Goal: Task Accomplishment & Management: Use online tool/utility

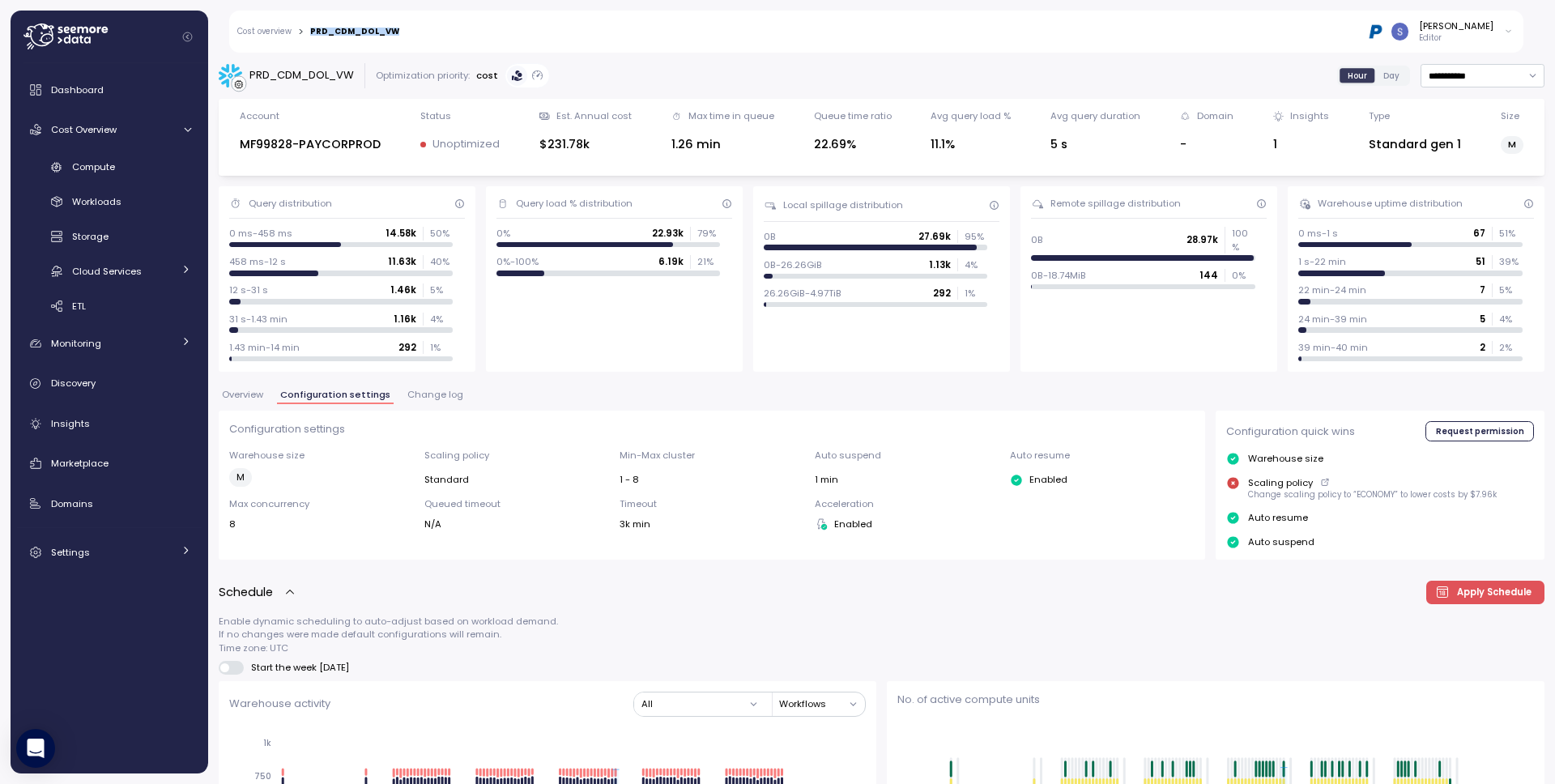
scroll to position [916, 0]
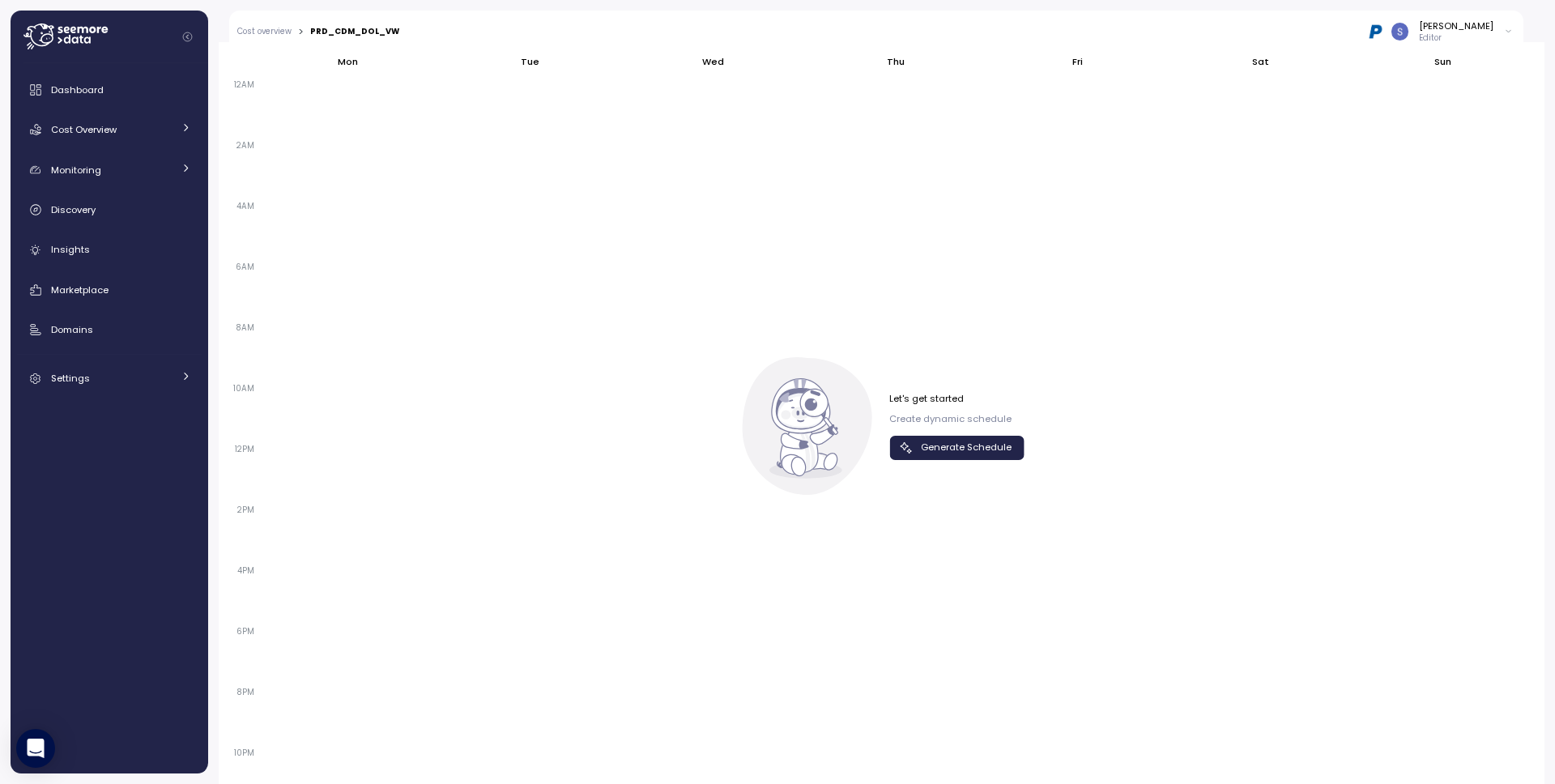
scroll to position [1045, 0]
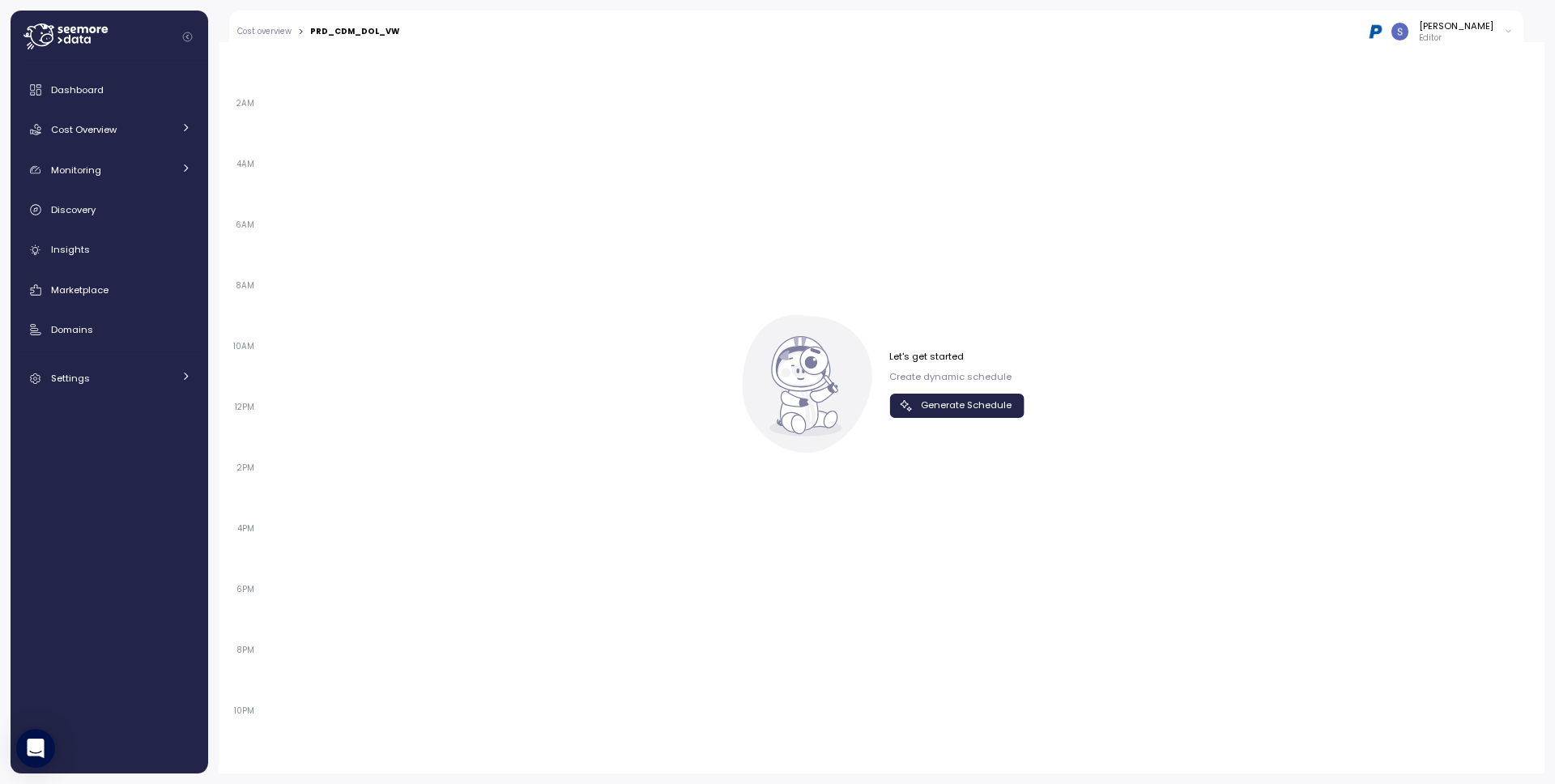
click at [924, 414] on span "Generate Schedule" at bounding box center [966, 405] width 91 height 22
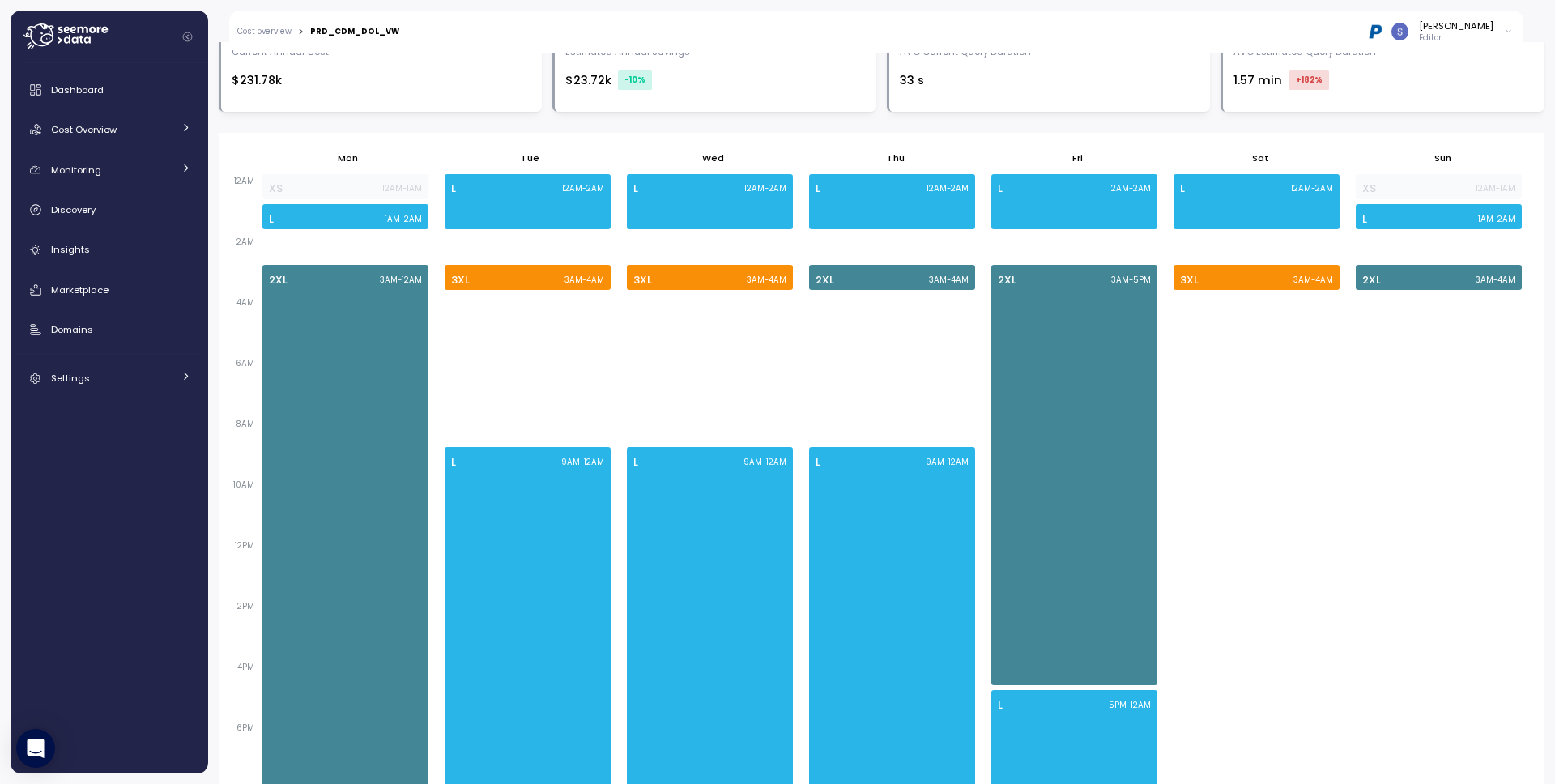
scroll to position [559, 0]
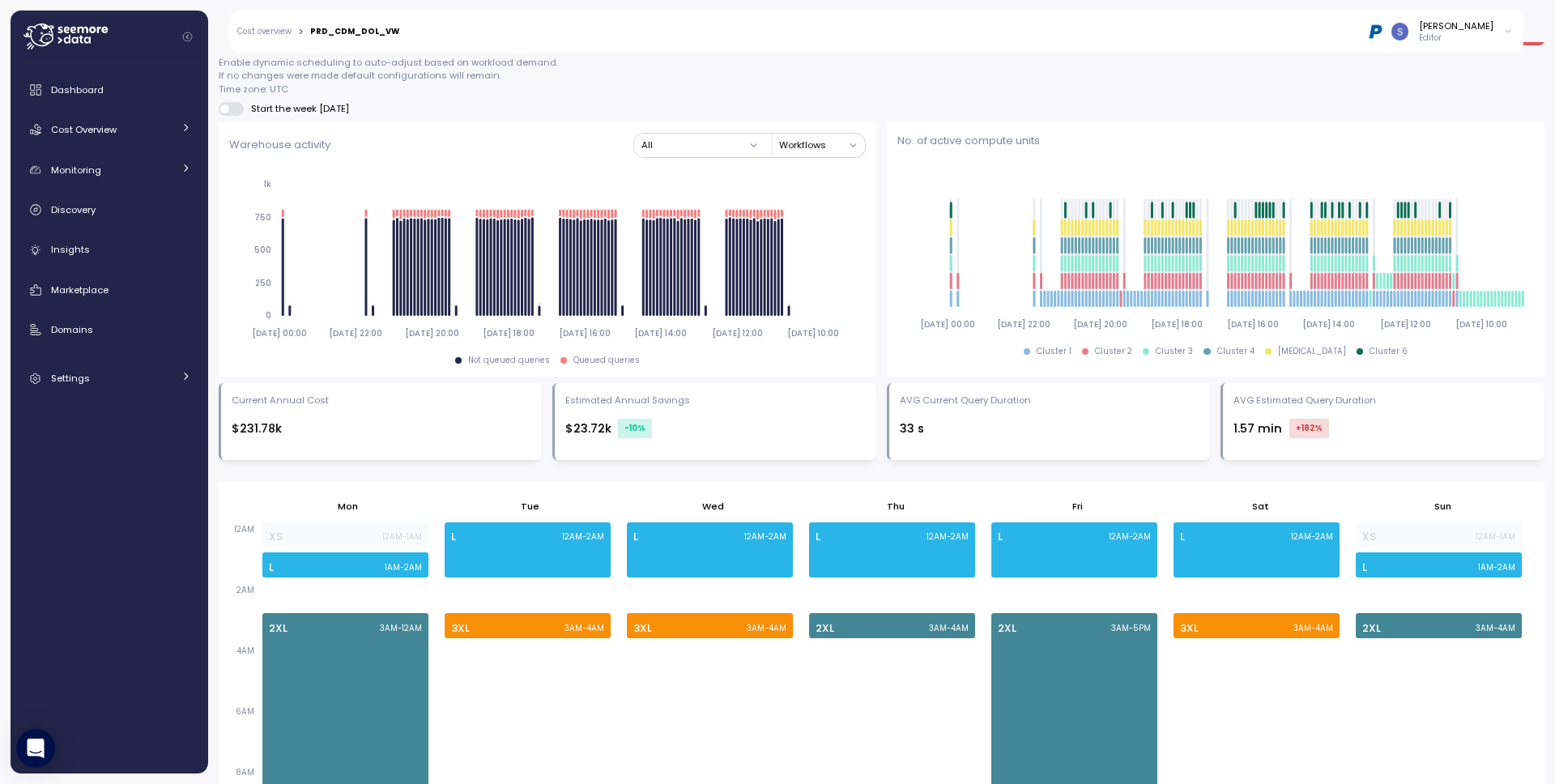
click at [226, 110] on span at bounding box center [224, 109] width 9 height 9
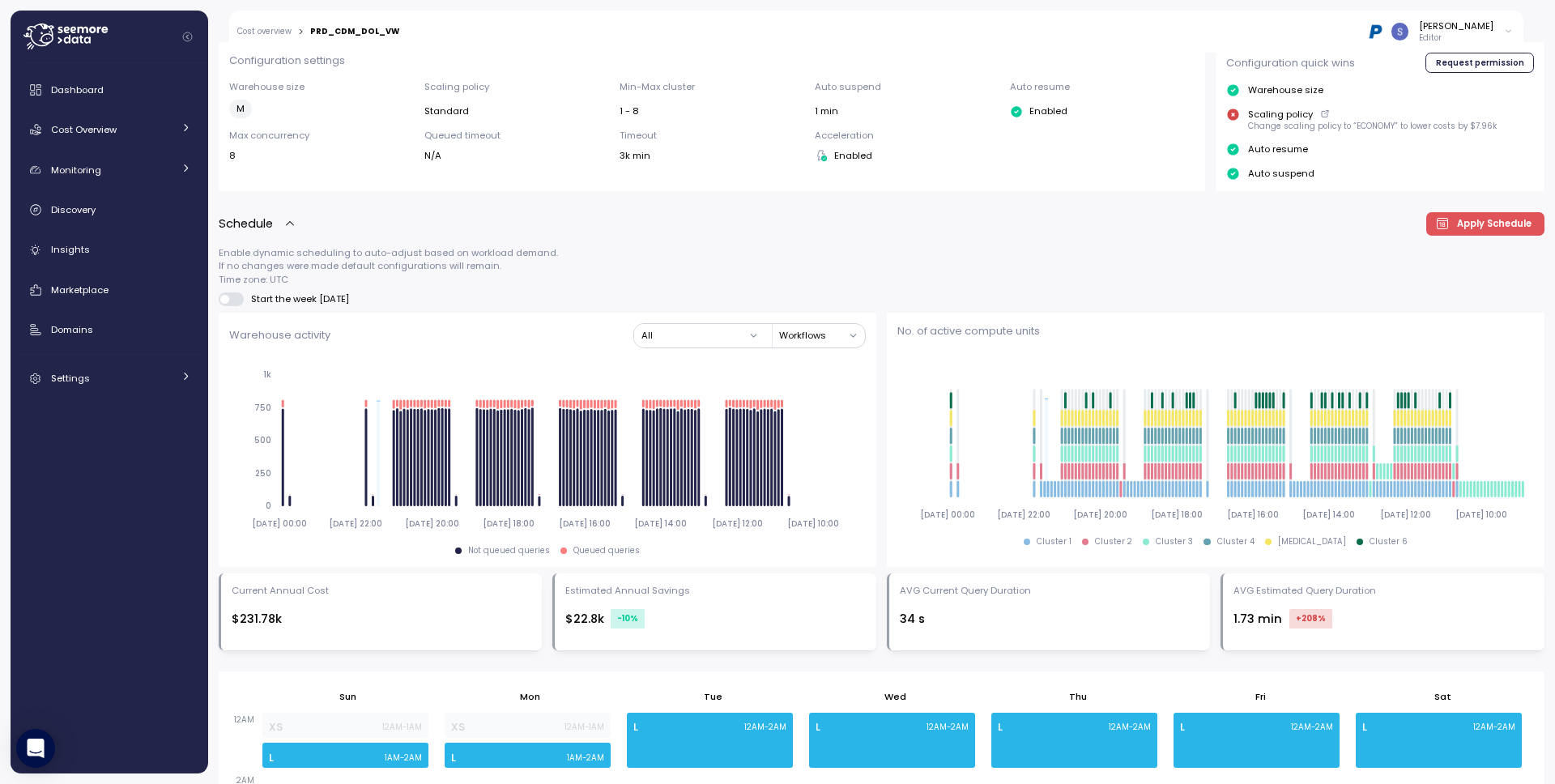
scroll to position [0, 0]
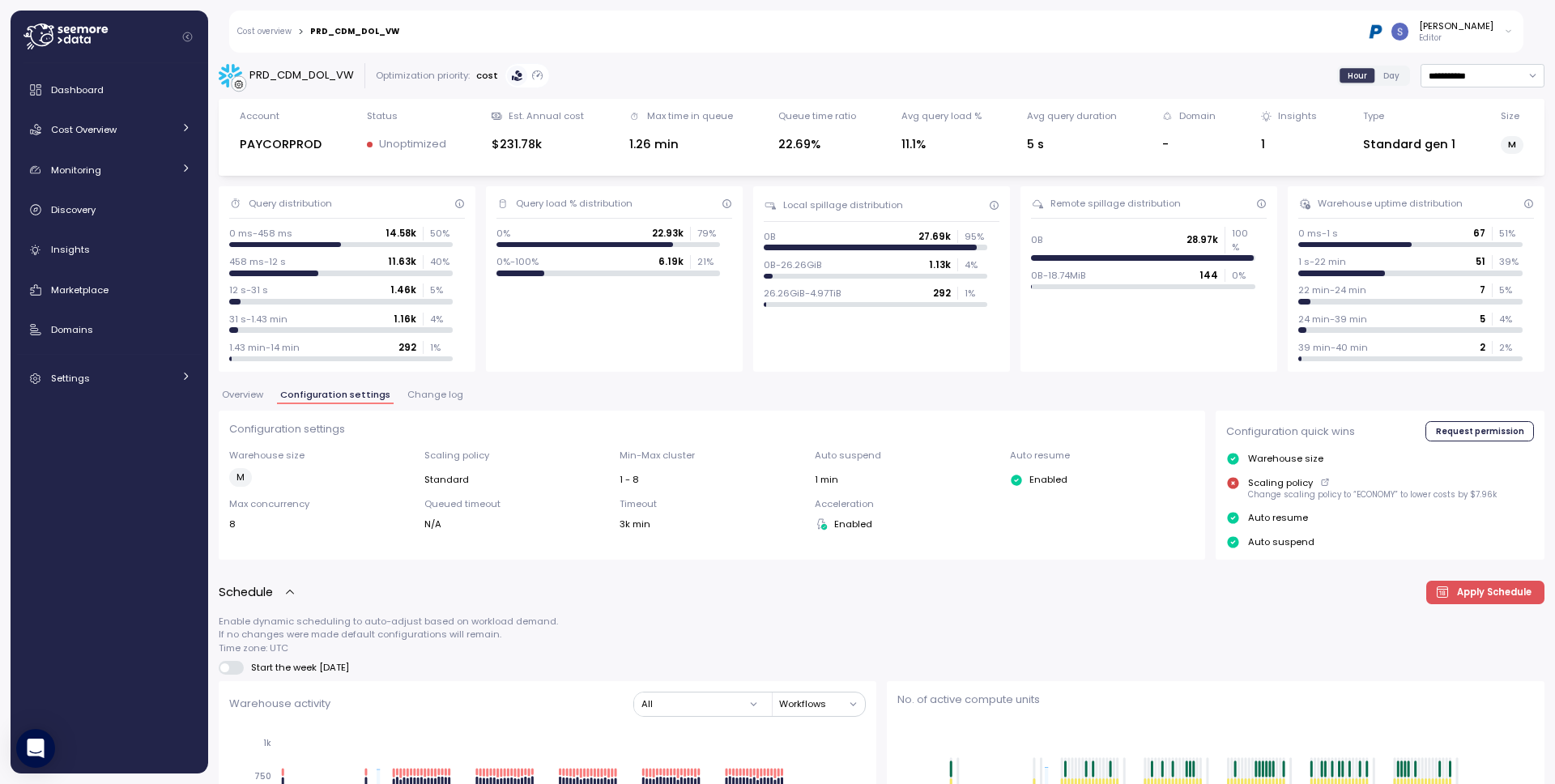
click at [350, 29] on div "PRD_CDM_DOL_VW" at bounding box center [354, 32] width 89 height 8
click at [350, 30] on div "PRD_CDM_DOL_VW" at bounding box center [354, 32] width 89 height 8
copy div "PRD_CDM_DOL_VW"
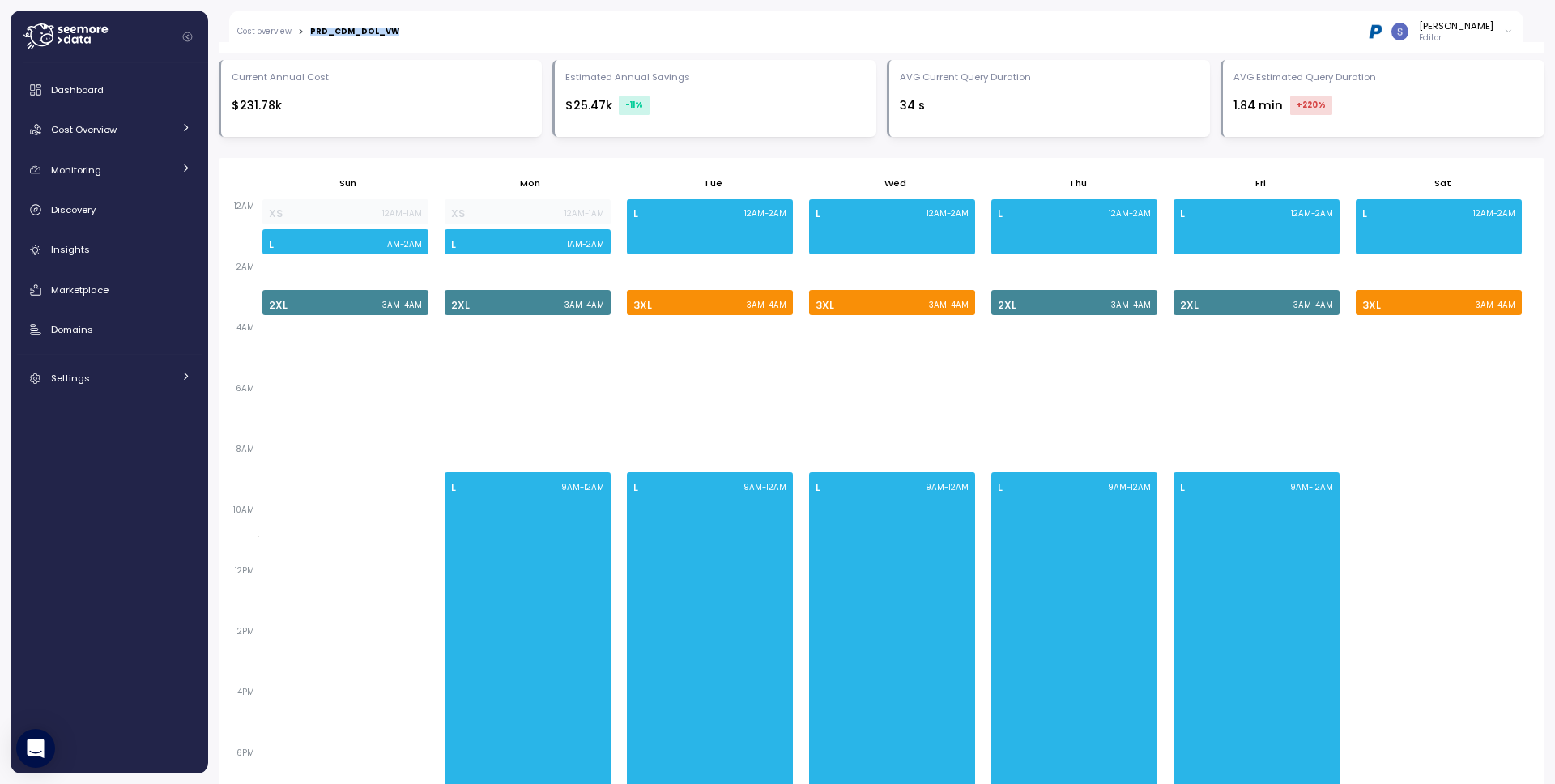
scroll to position [885, 0]
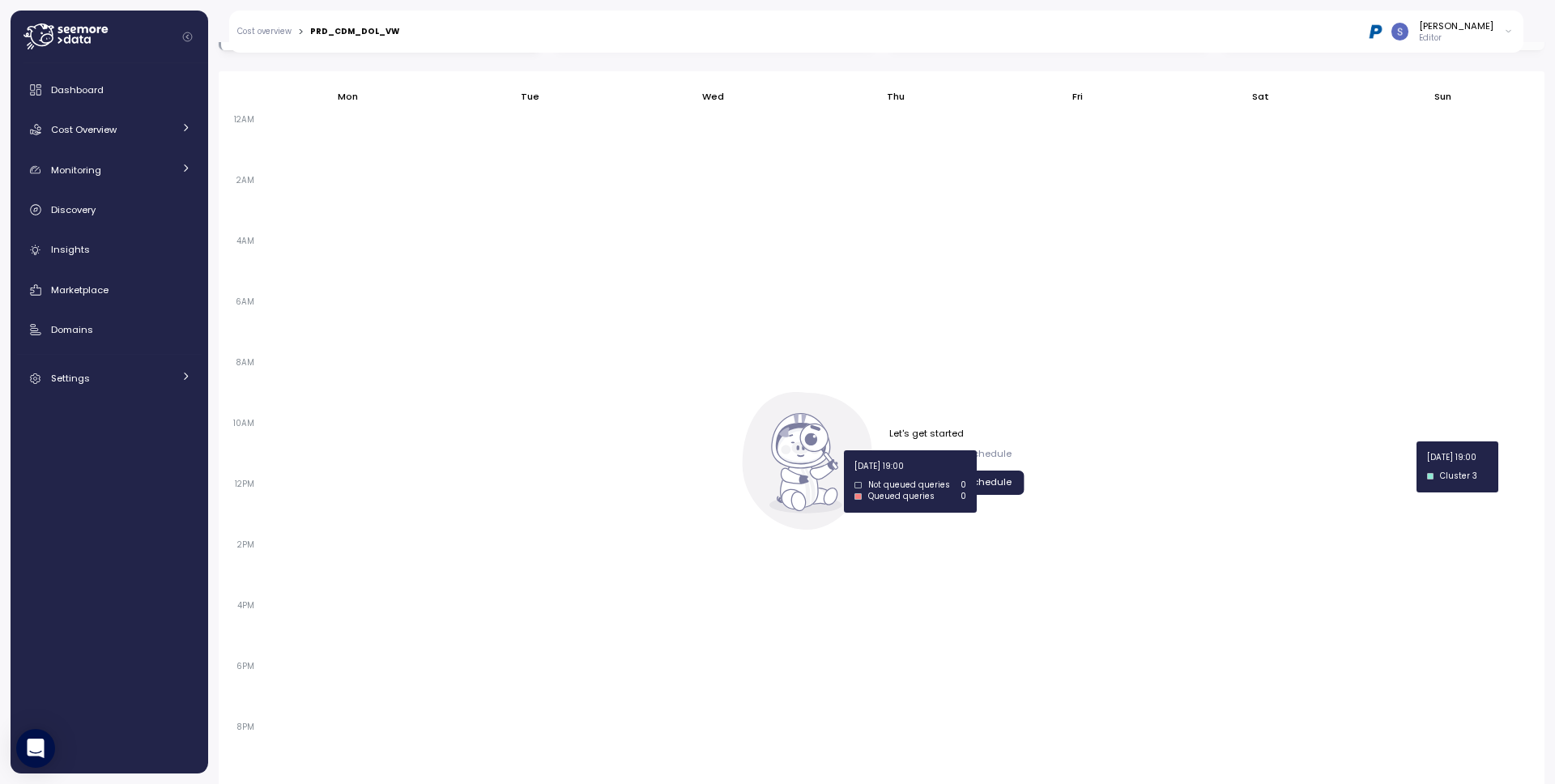
scroll to position [1045, 0]
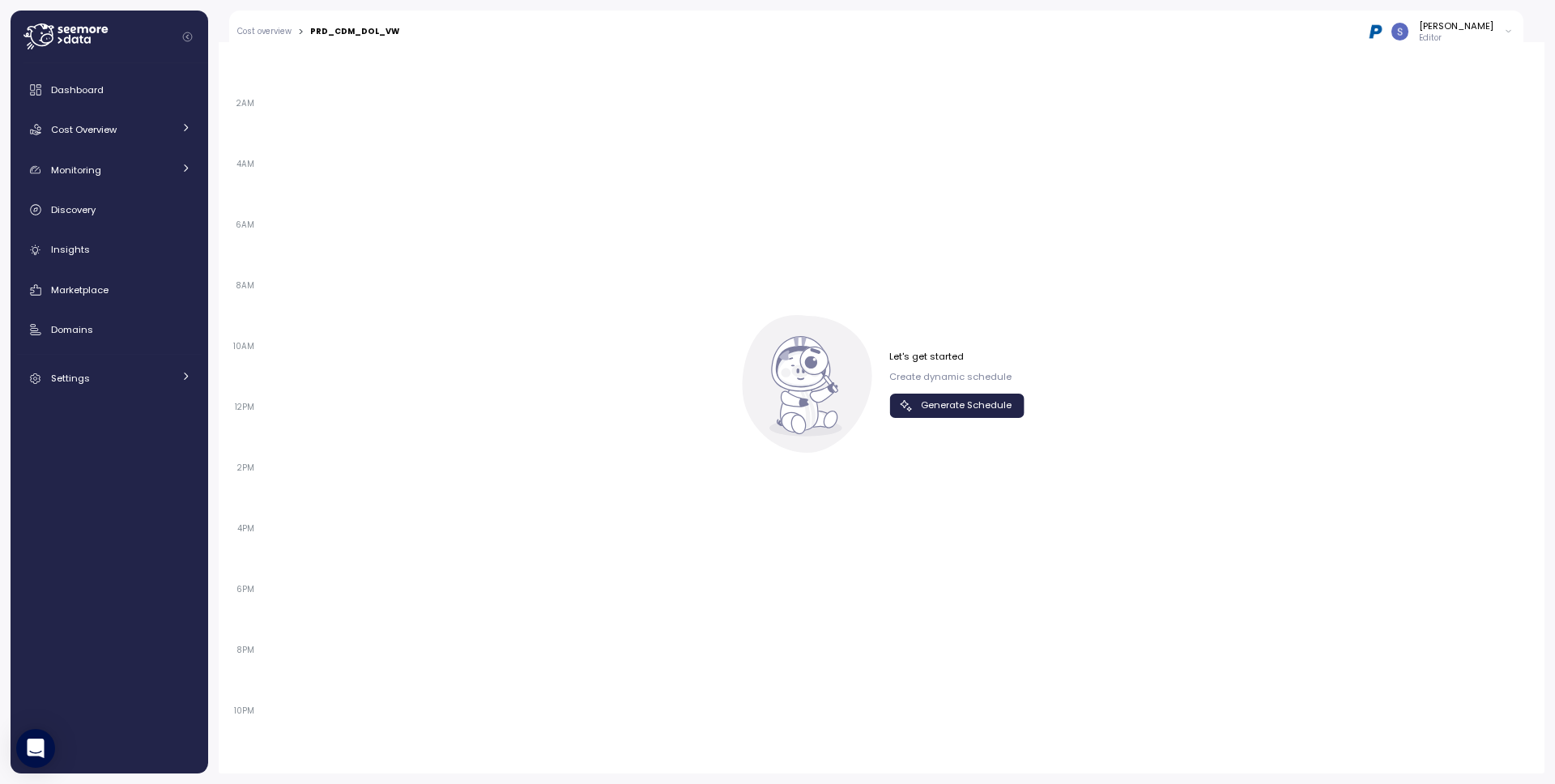
click at [921, 403] on span "Generate Schedule" at bounding box center [966, 405] width 91 height 22
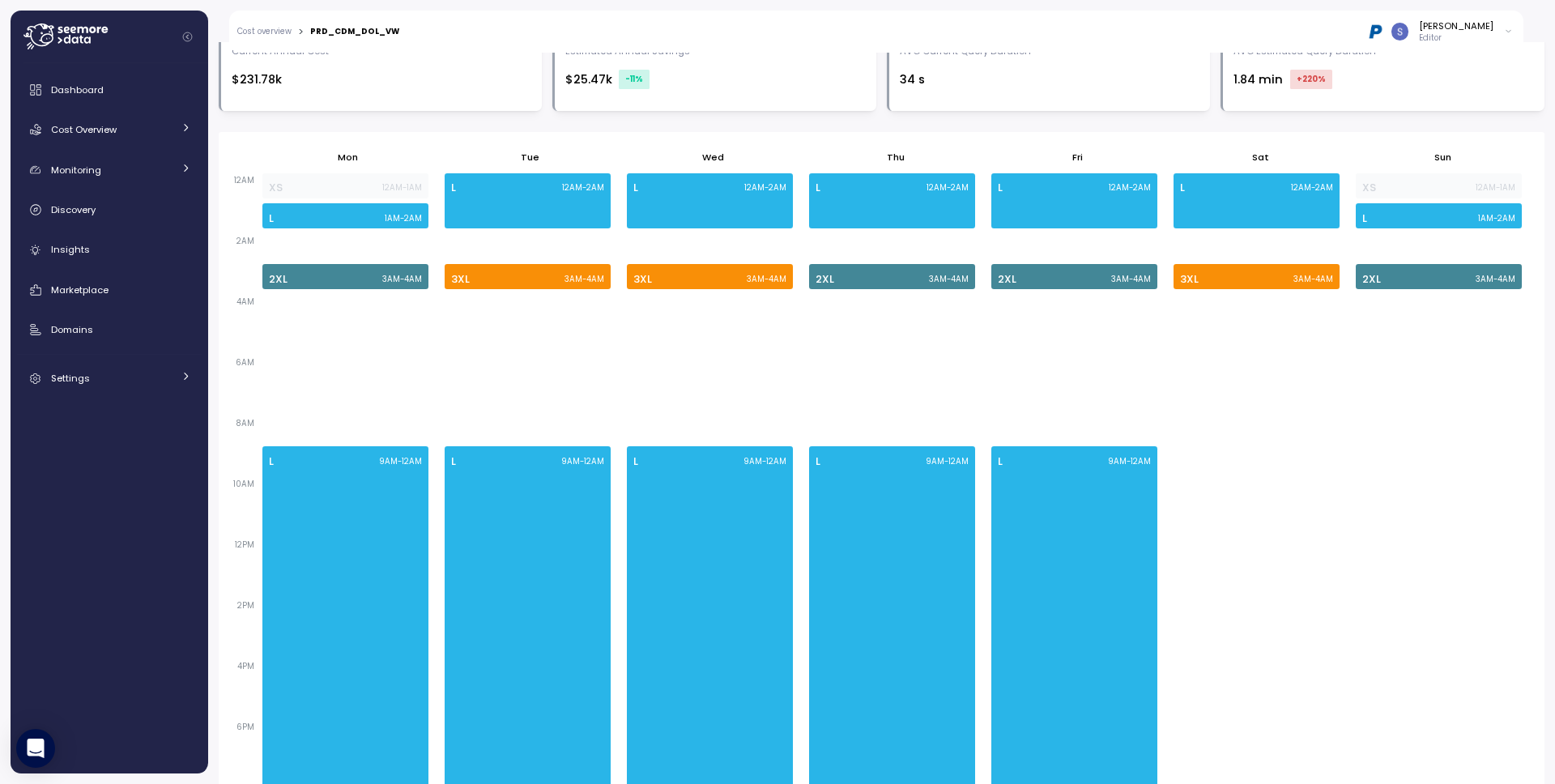
scroll to position [875, 0]
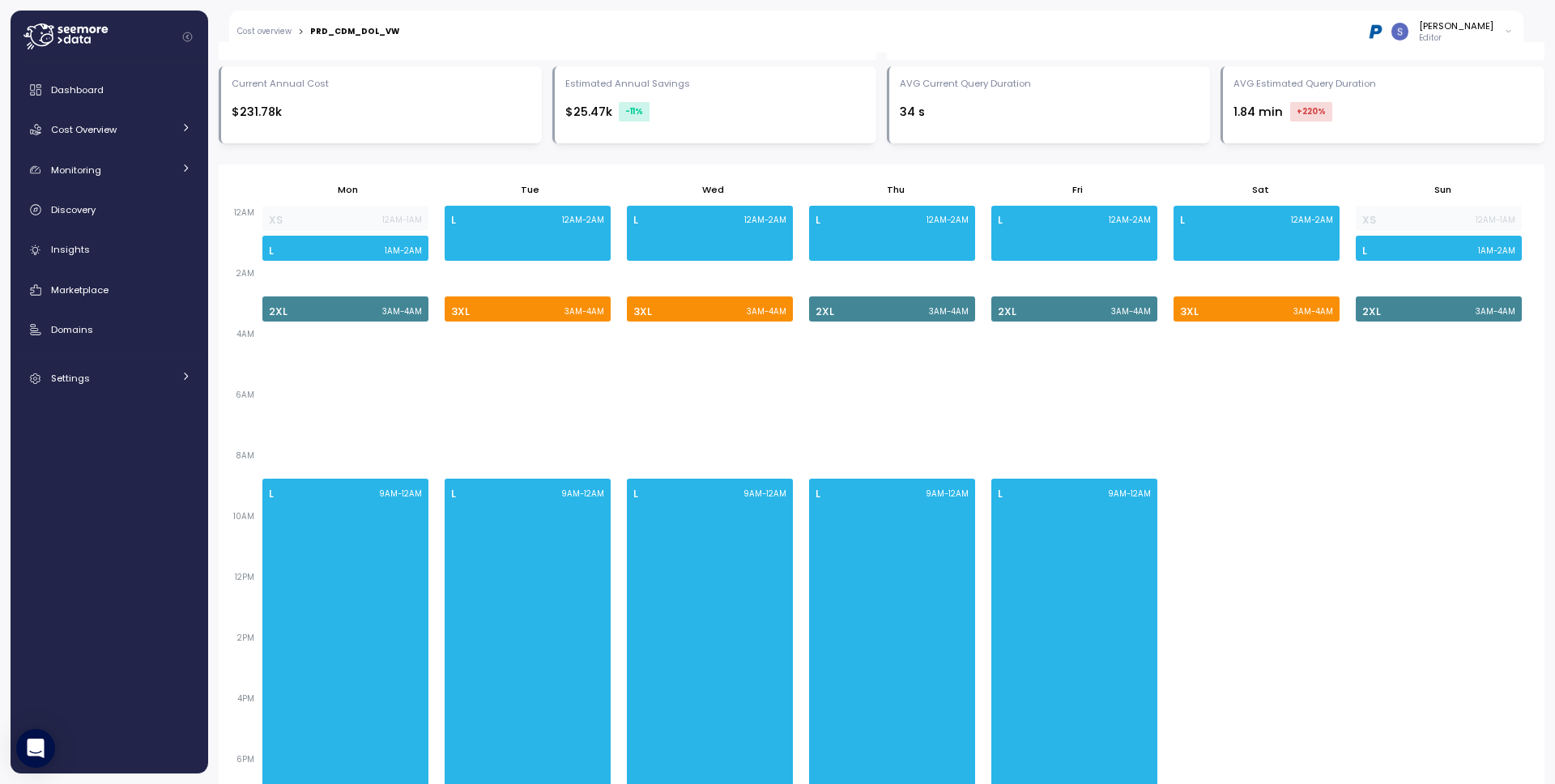
click at [1505, 30] on icon at bounding box center [1508, 31] width 9 height 19
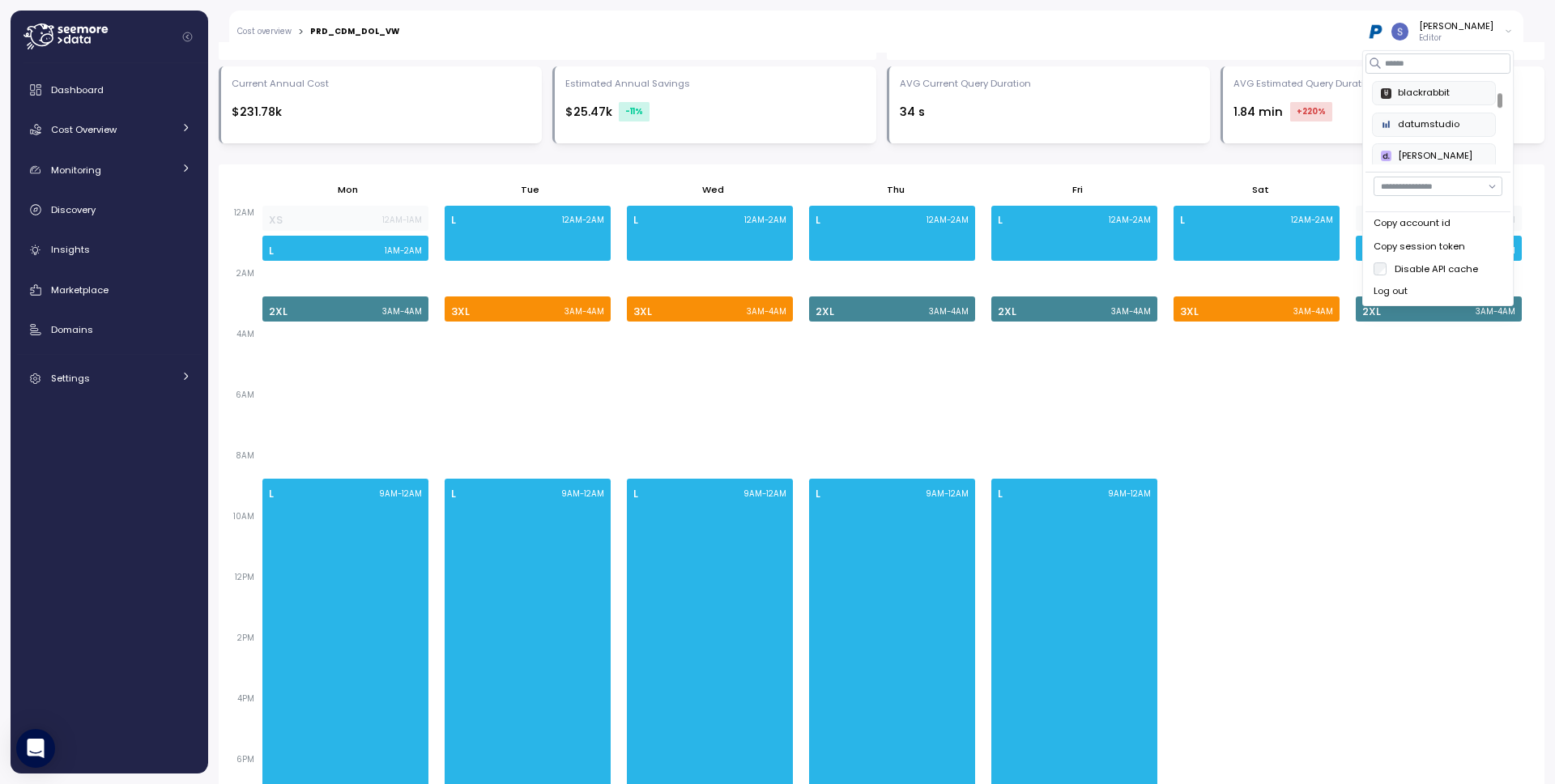
scroll to position [142, 0]
click at [1423, 65] on input at bounding box center [1437, 63] width 145 height 19
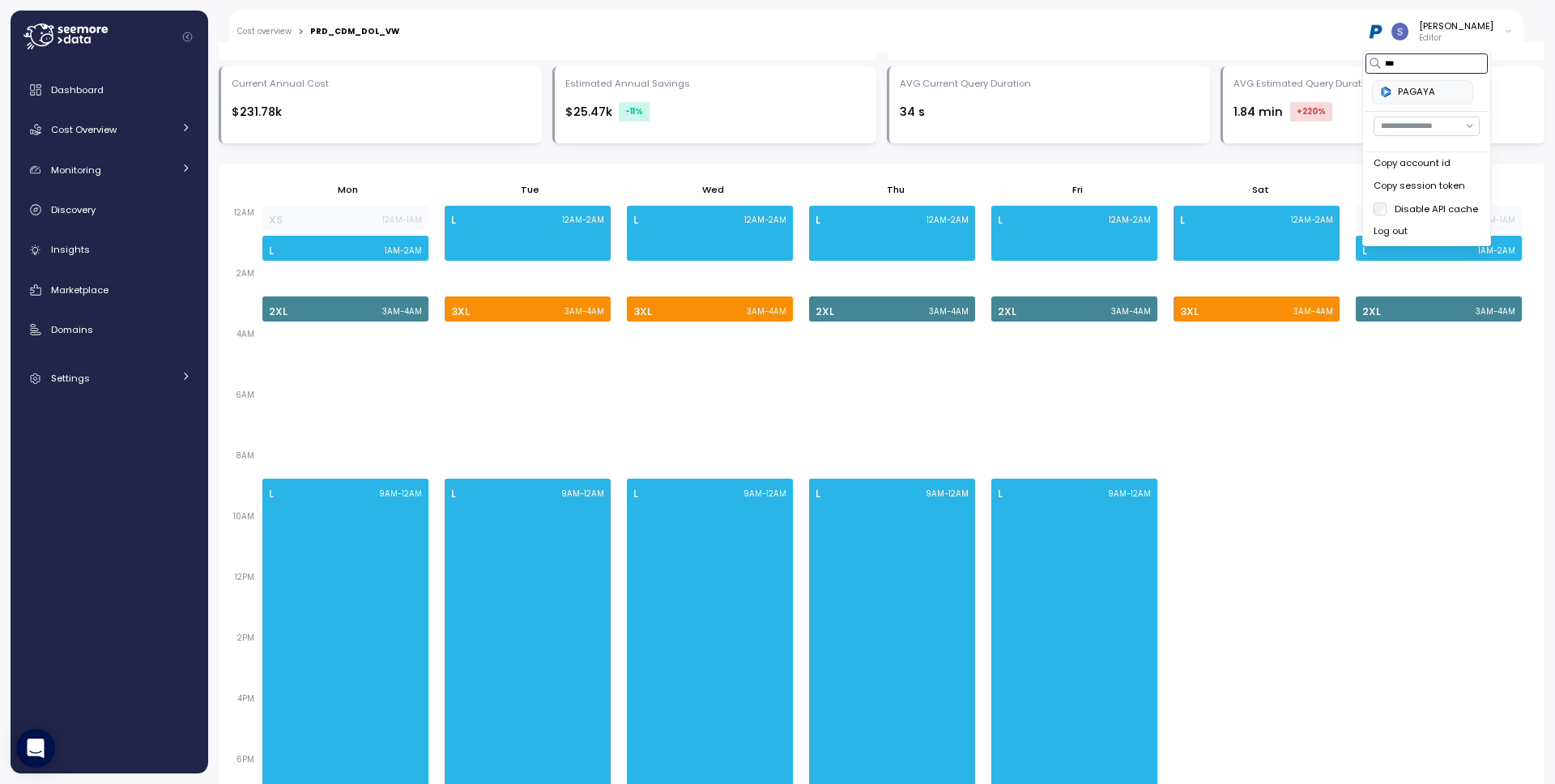
click at [1404, 96] on div "PAGAYA" at bounding box center [1423, 92] width 84 height 14
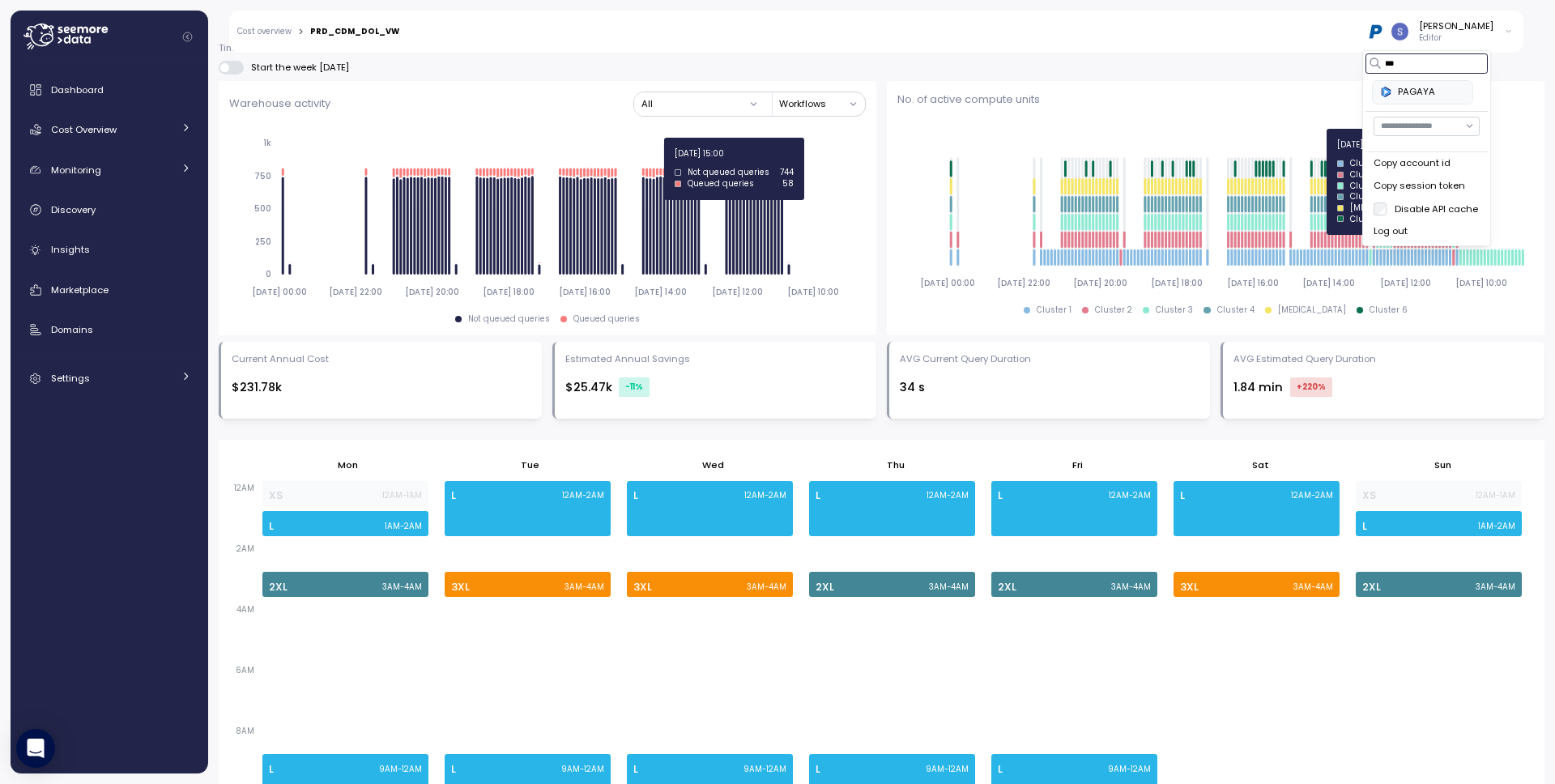
scroll to position [576, 0]
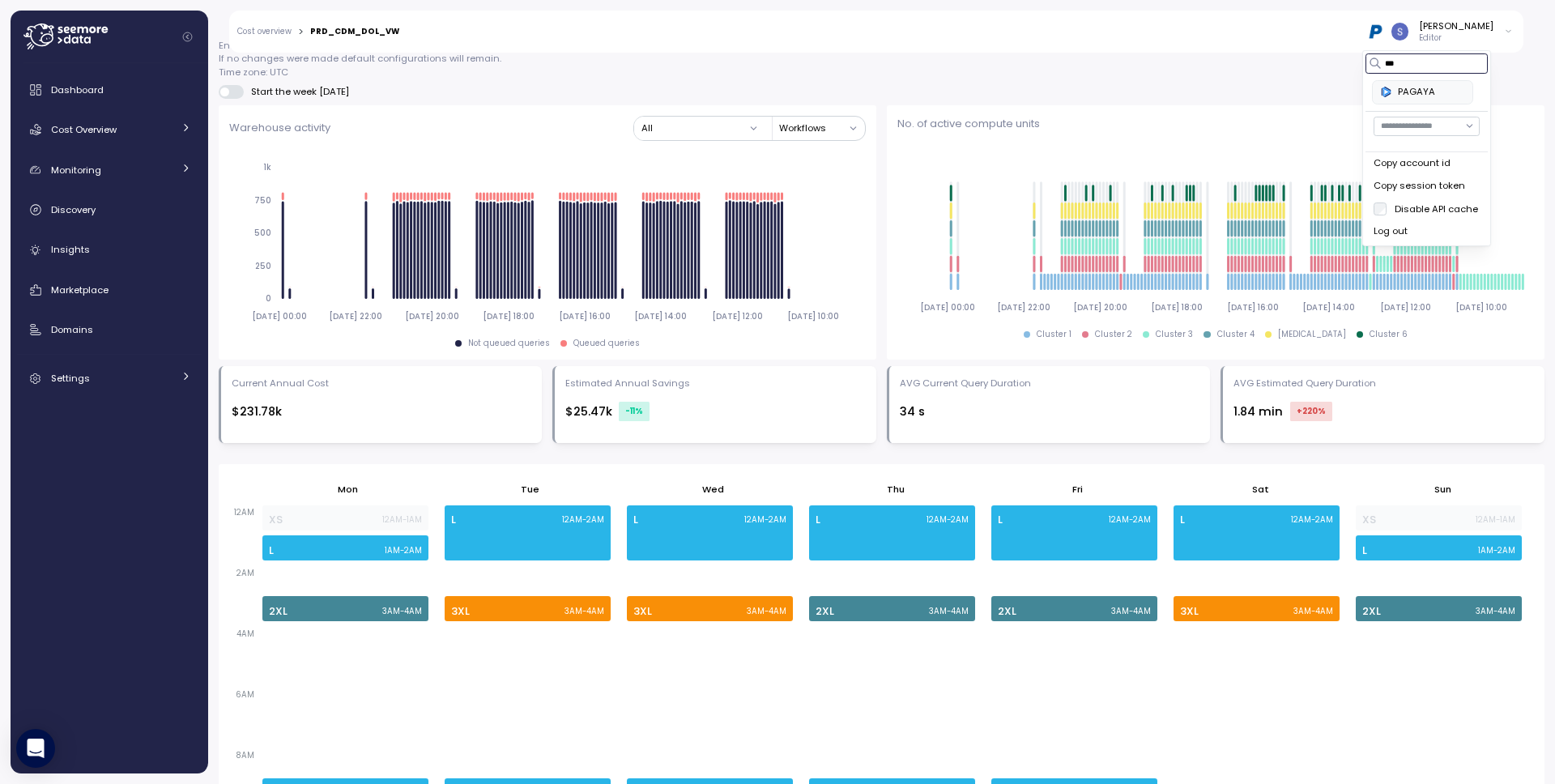
drag, startPoint x: 1407, startPoint y: 63, endPoint x: 1272, endPoint y: 79, distance: 135.9
click at [1272, 79] on body "**********" at bounding box center [778, 392] width 1555 height 784
click at [1388, 87] on img "button" at bounding box center [1387, 92] width 10 height 10
type input "*****"
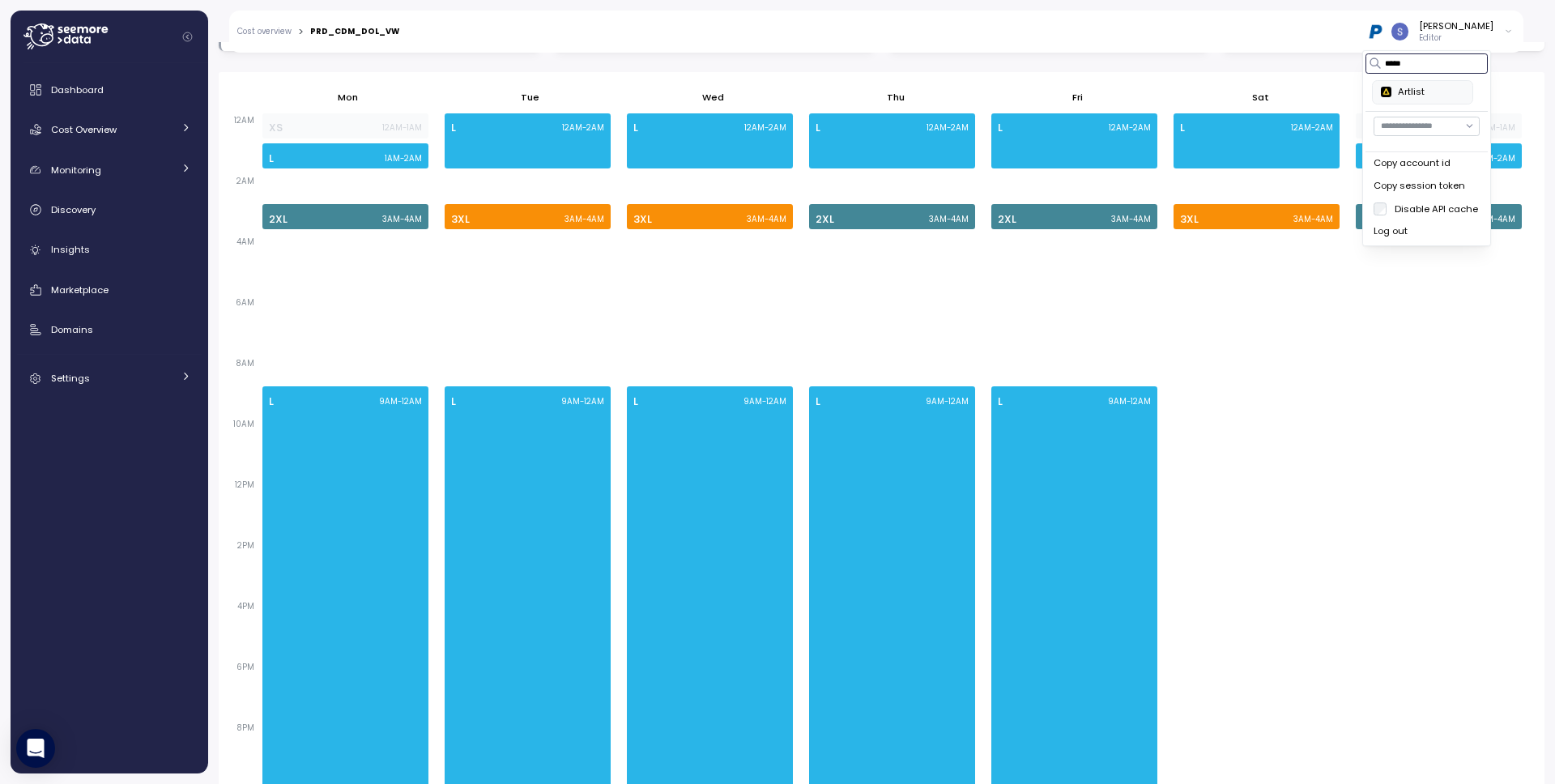
scroll to position [990, 0]
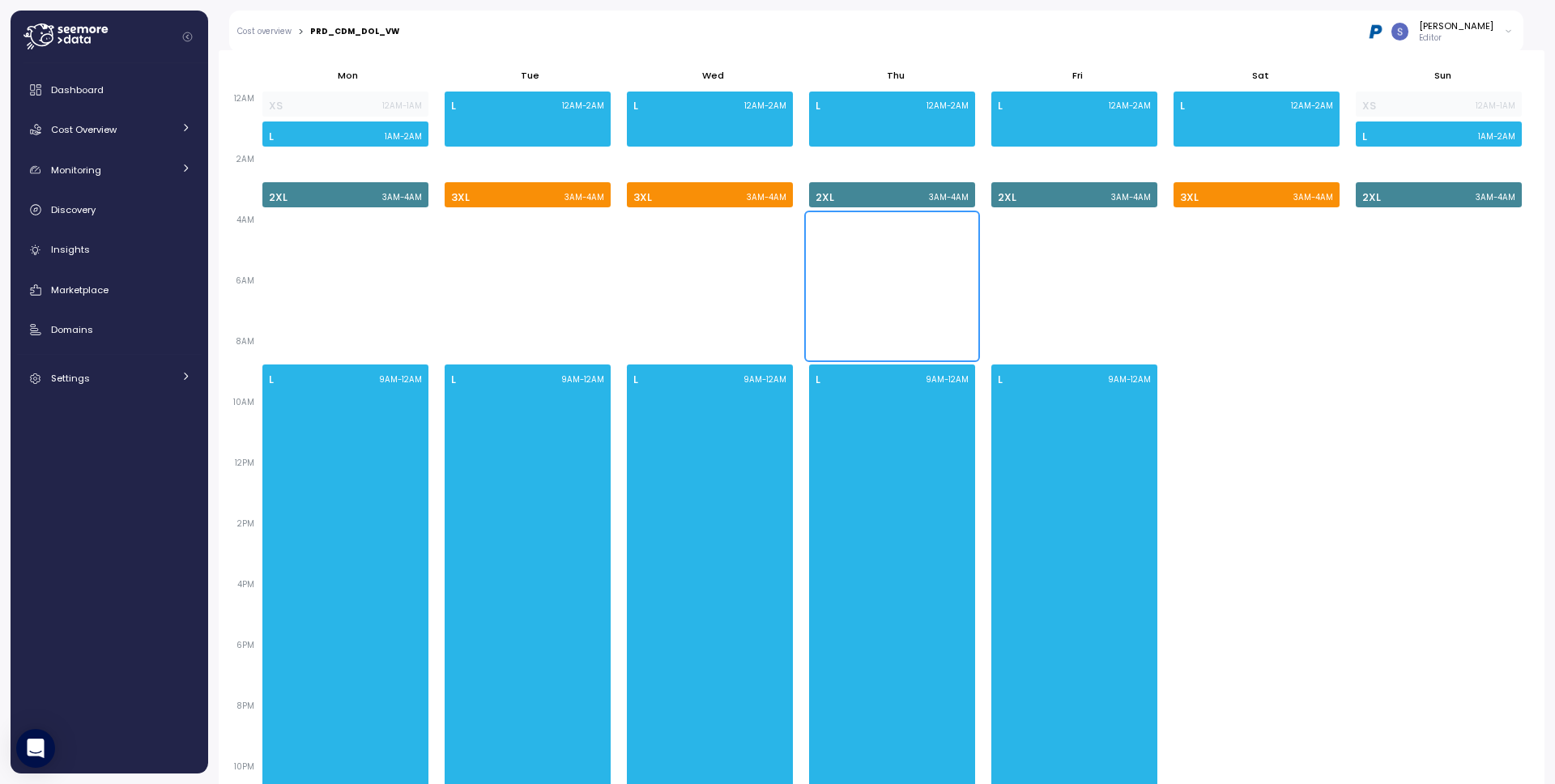
click at [926, 310] on div at bounding box center [893, 286] width 166 height 146
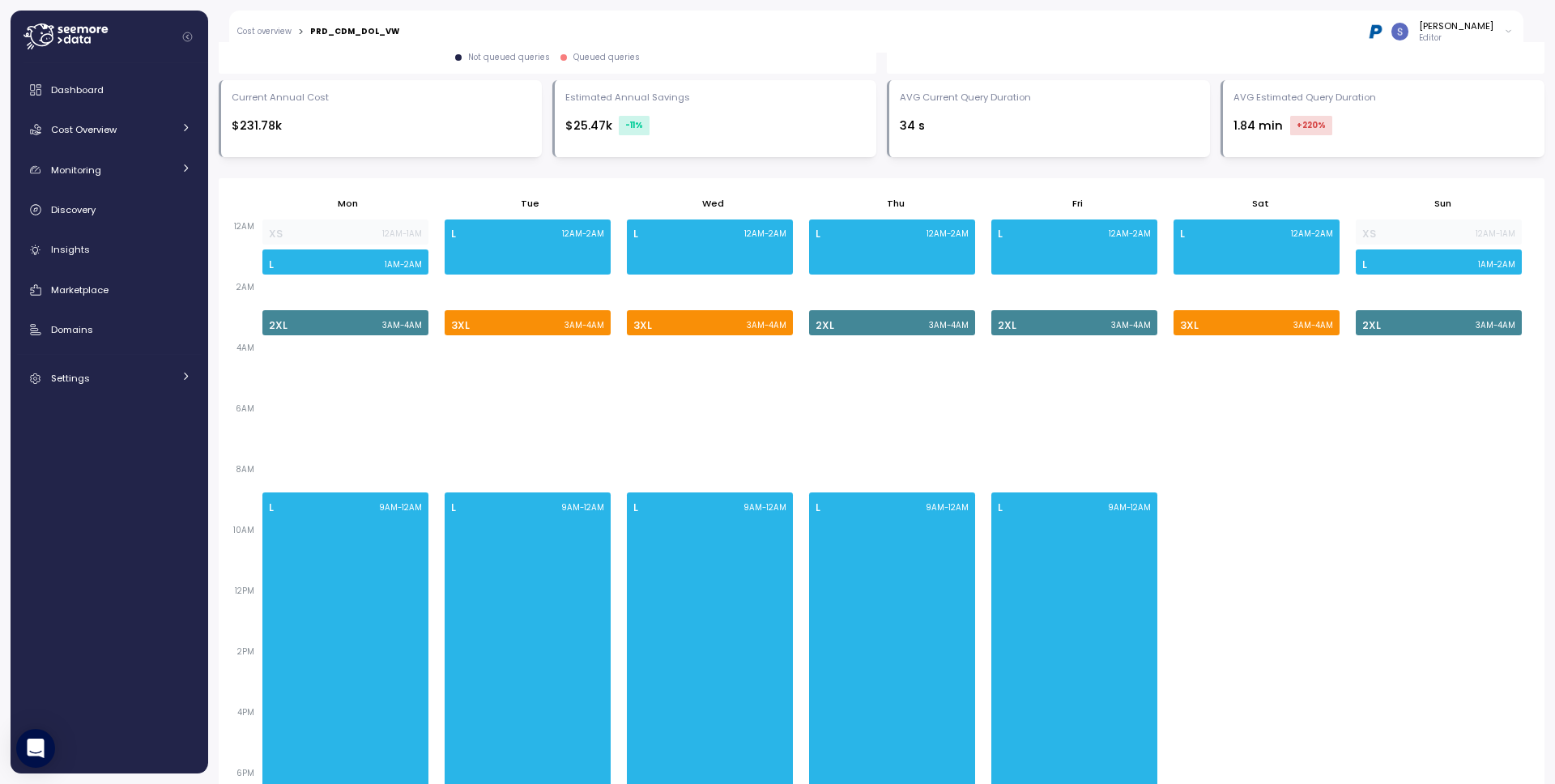
click at [1524, 162] on div "Enable dynamic scheduling to auto-adjust based on workload demand. If no change…" at bounding box center [882, 355] width 1326 height 1204
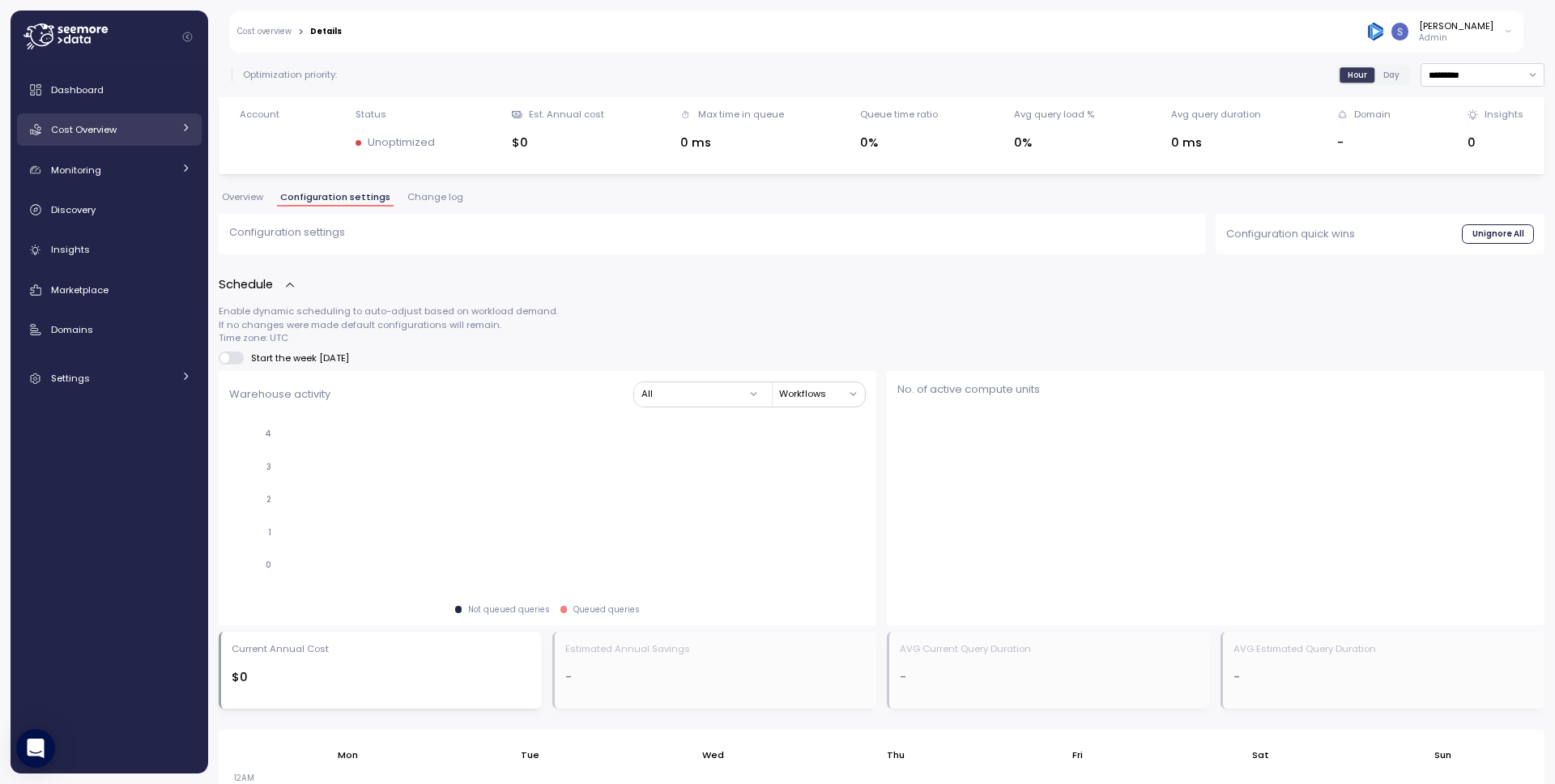
click at [146, 132] on div "Cost Overview" at bounding box center [112, 129] width 122 height 16
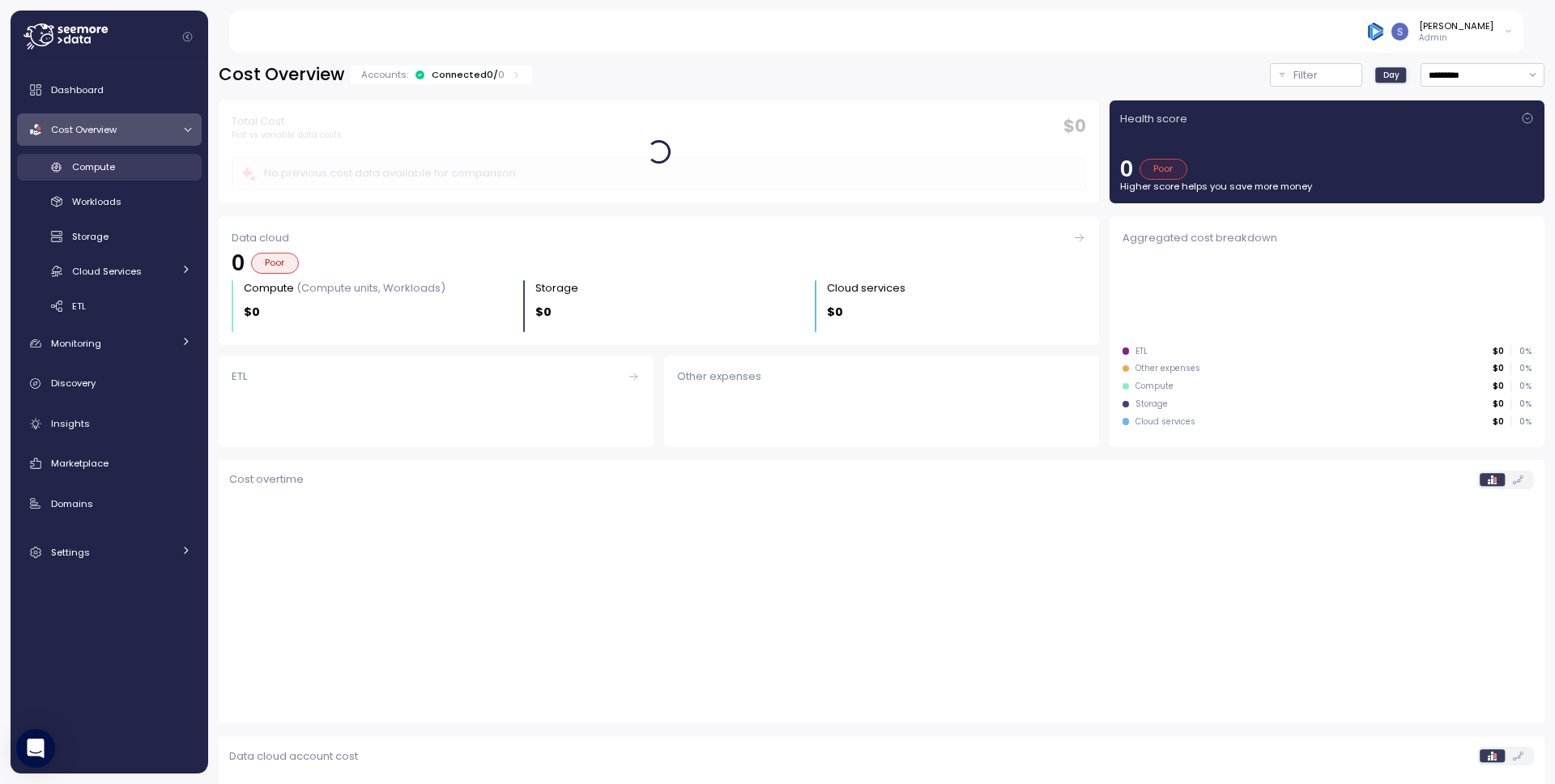
click at [104, 161] on span "Compute" at bounding box center [93, 167] width 43 height 13
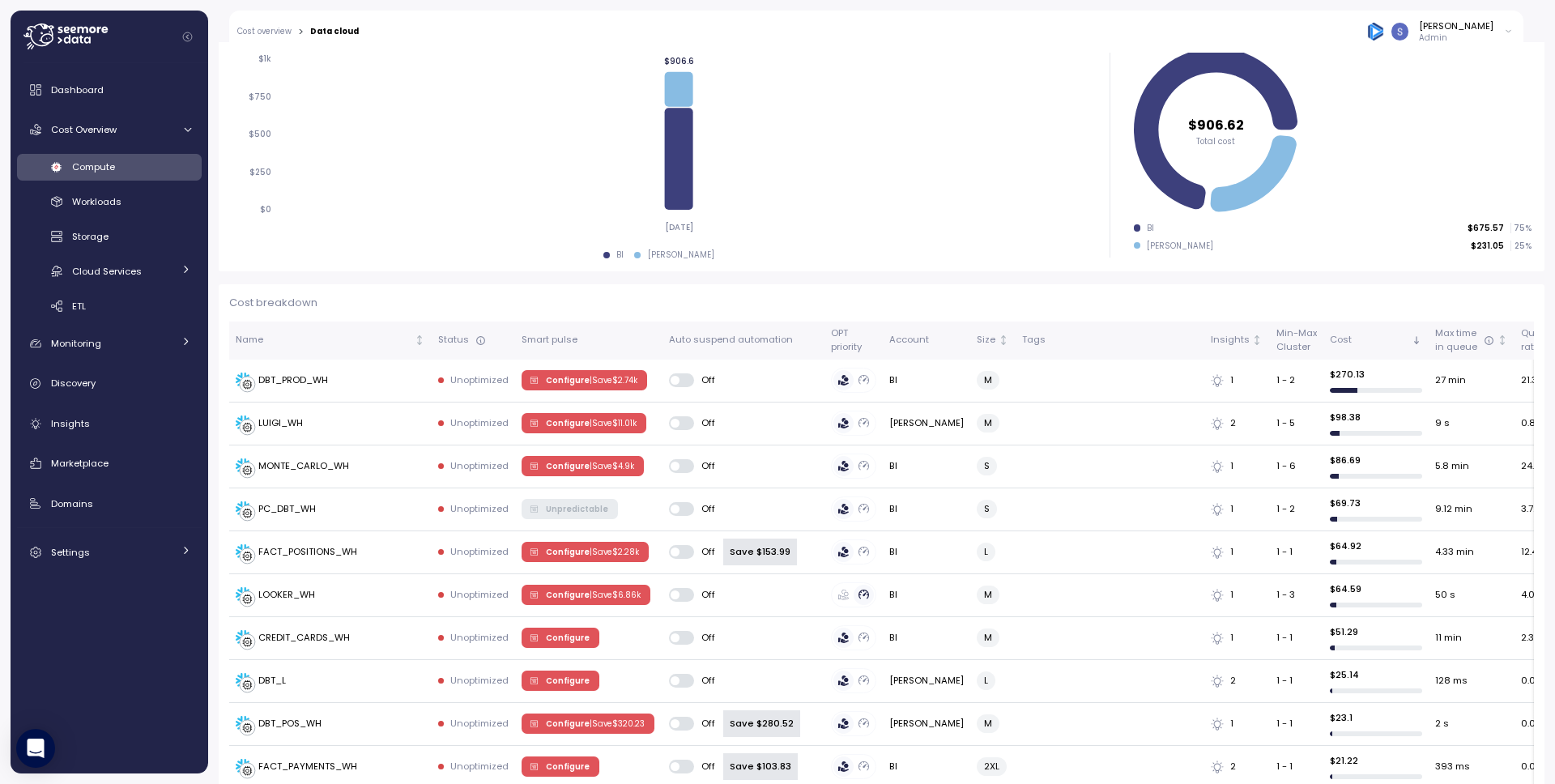
scroll to position [244, 0]
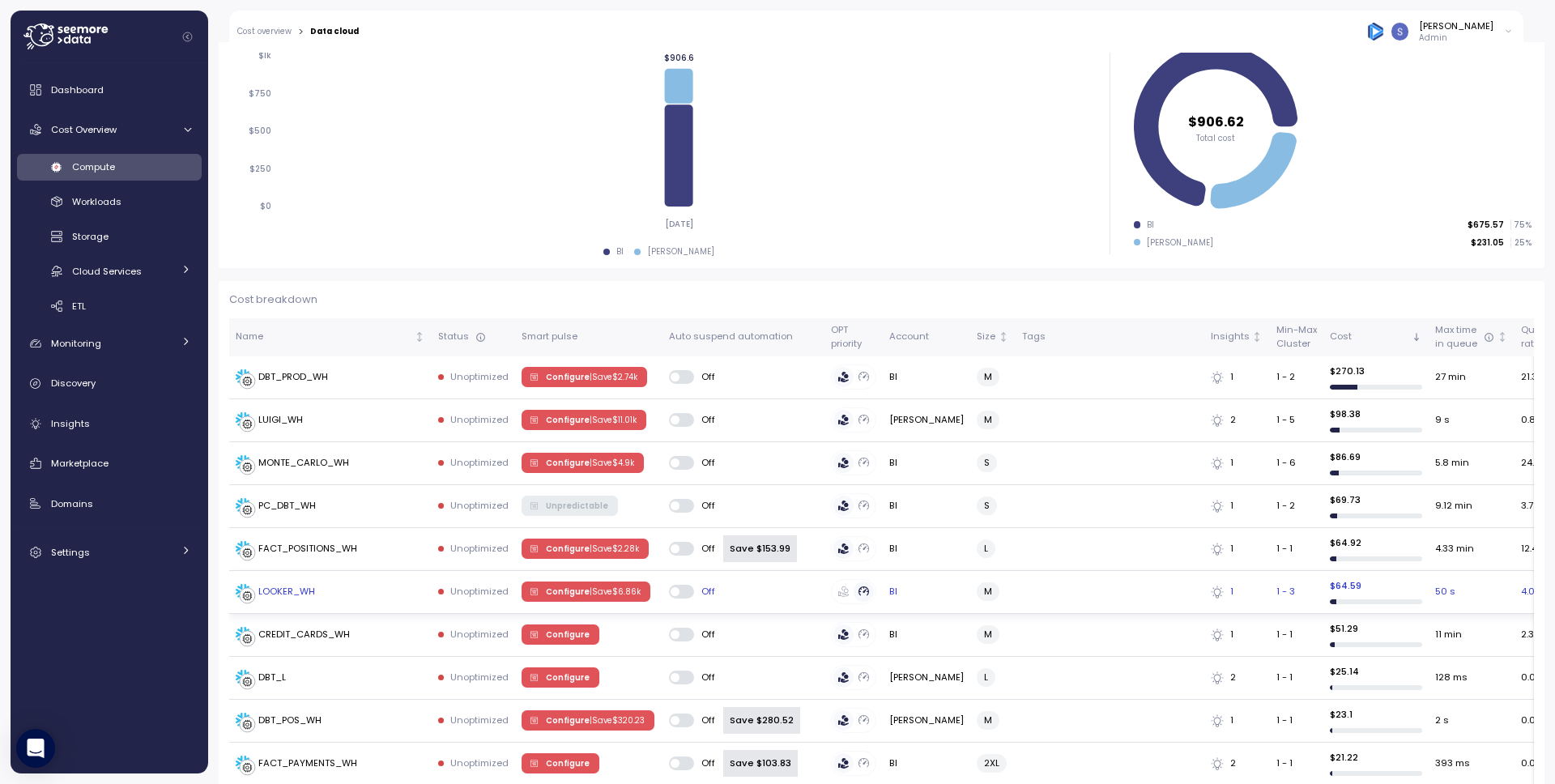
click at [621, 595] on p "| Save $ 6.86k" at bounding box center [615, 591] width 51 height 11
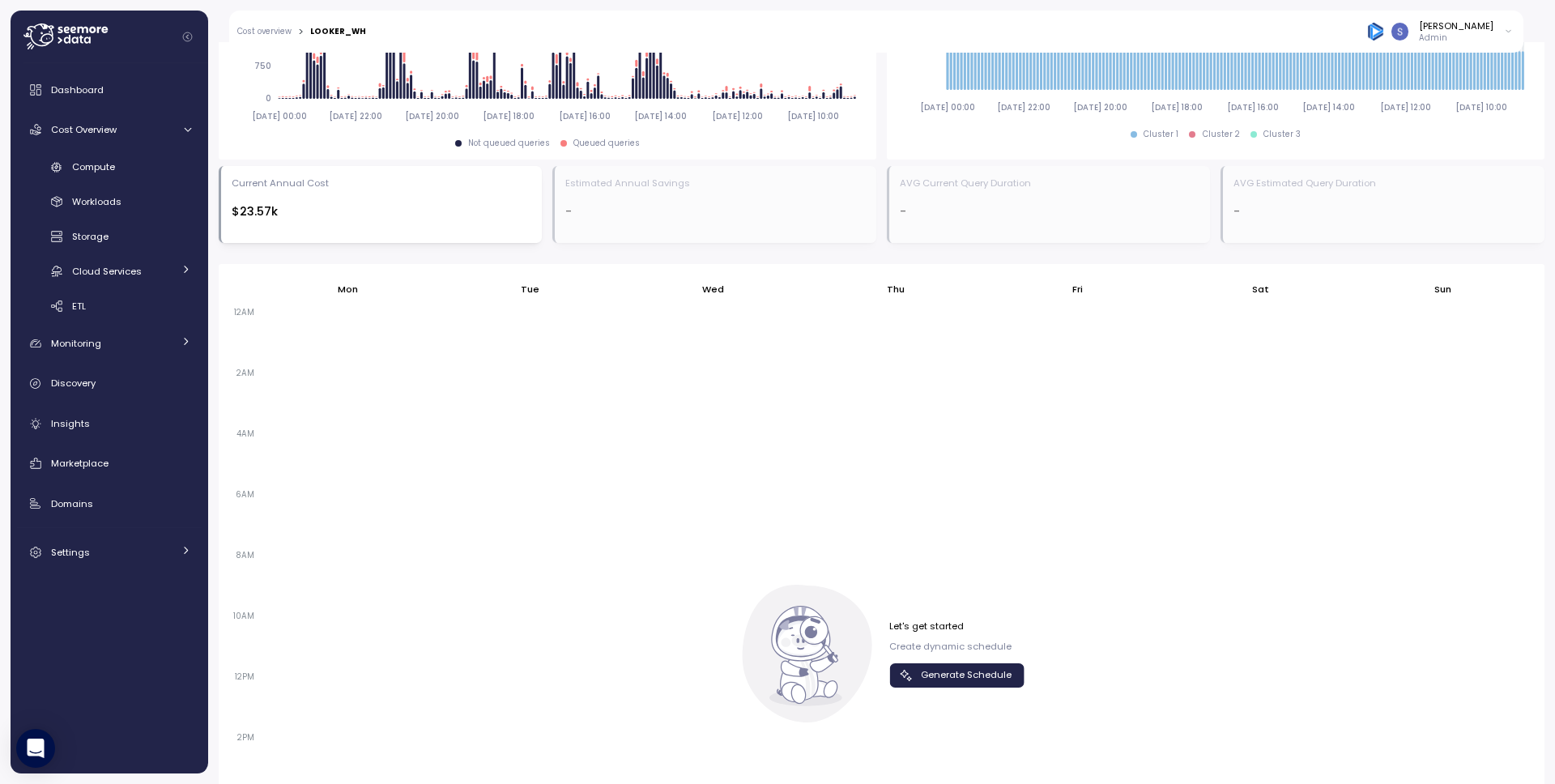
scroll to position [862, 0]
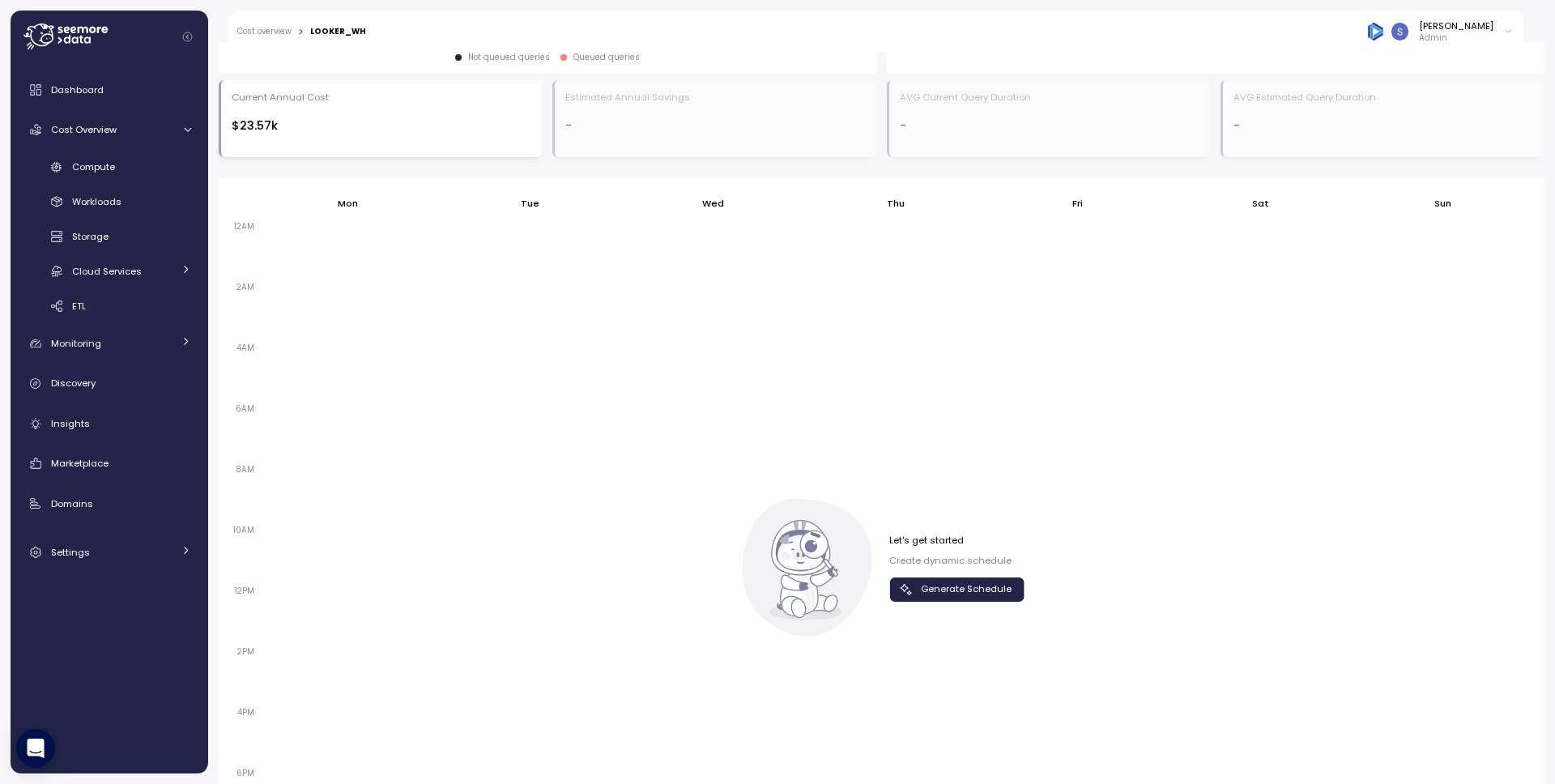
click at [986, 592] on span "Generate Schedule" at bounding box center [966, 589] width 91 height 22
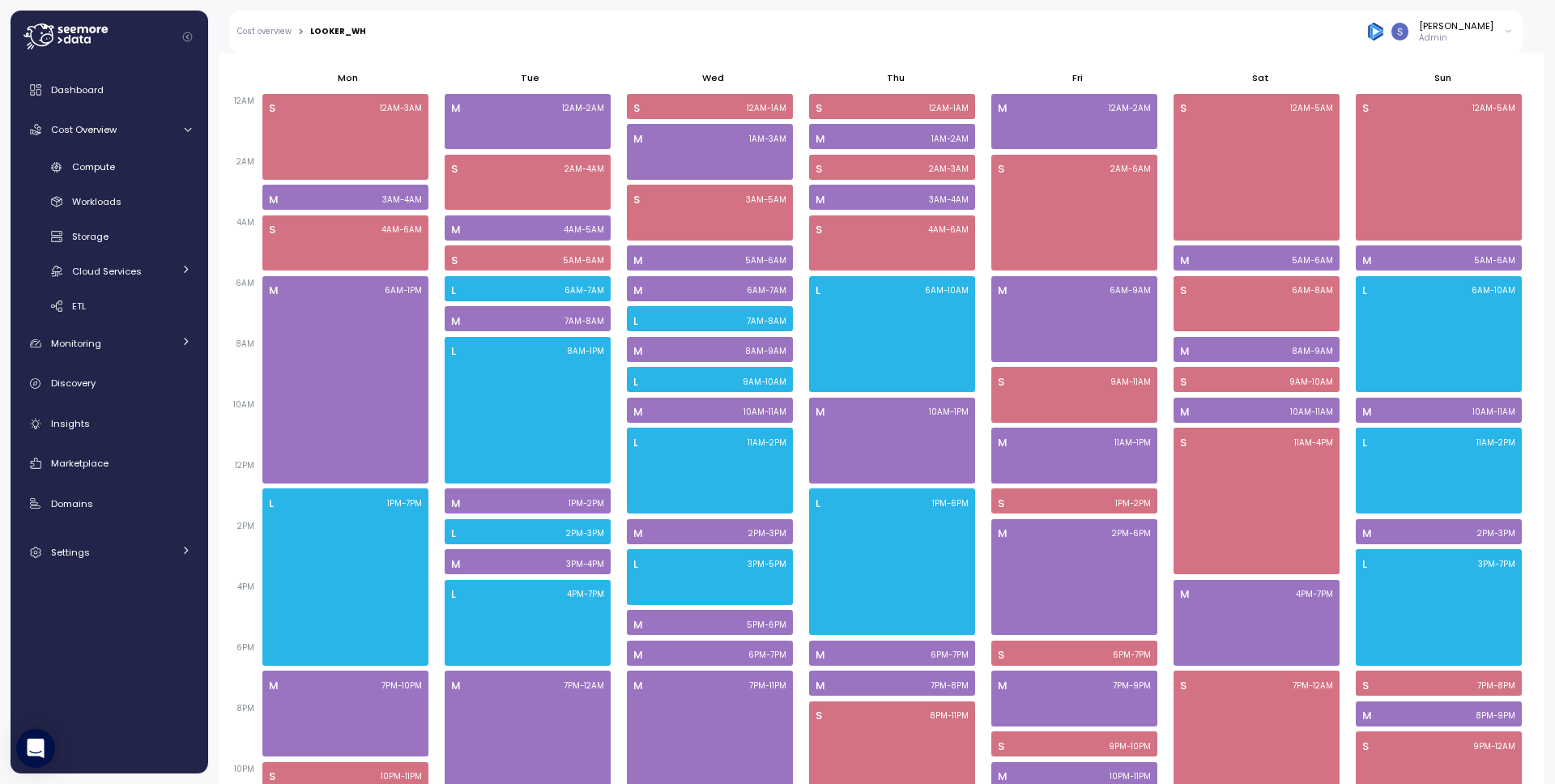
scroll to position [1045, 0]
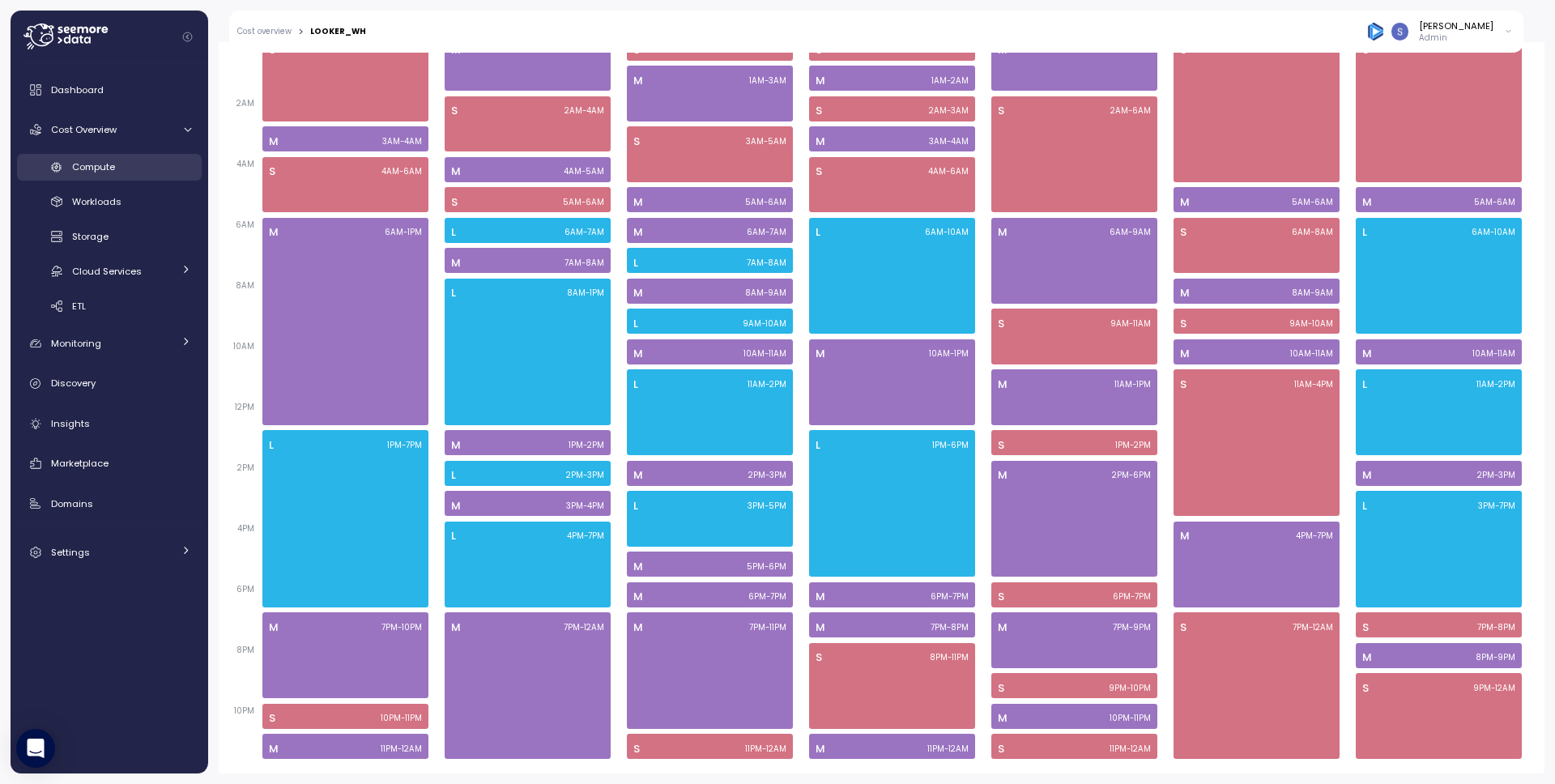
click at [142, 165] on div "Compute" at bounding box center [131, 167] width 119 height 16
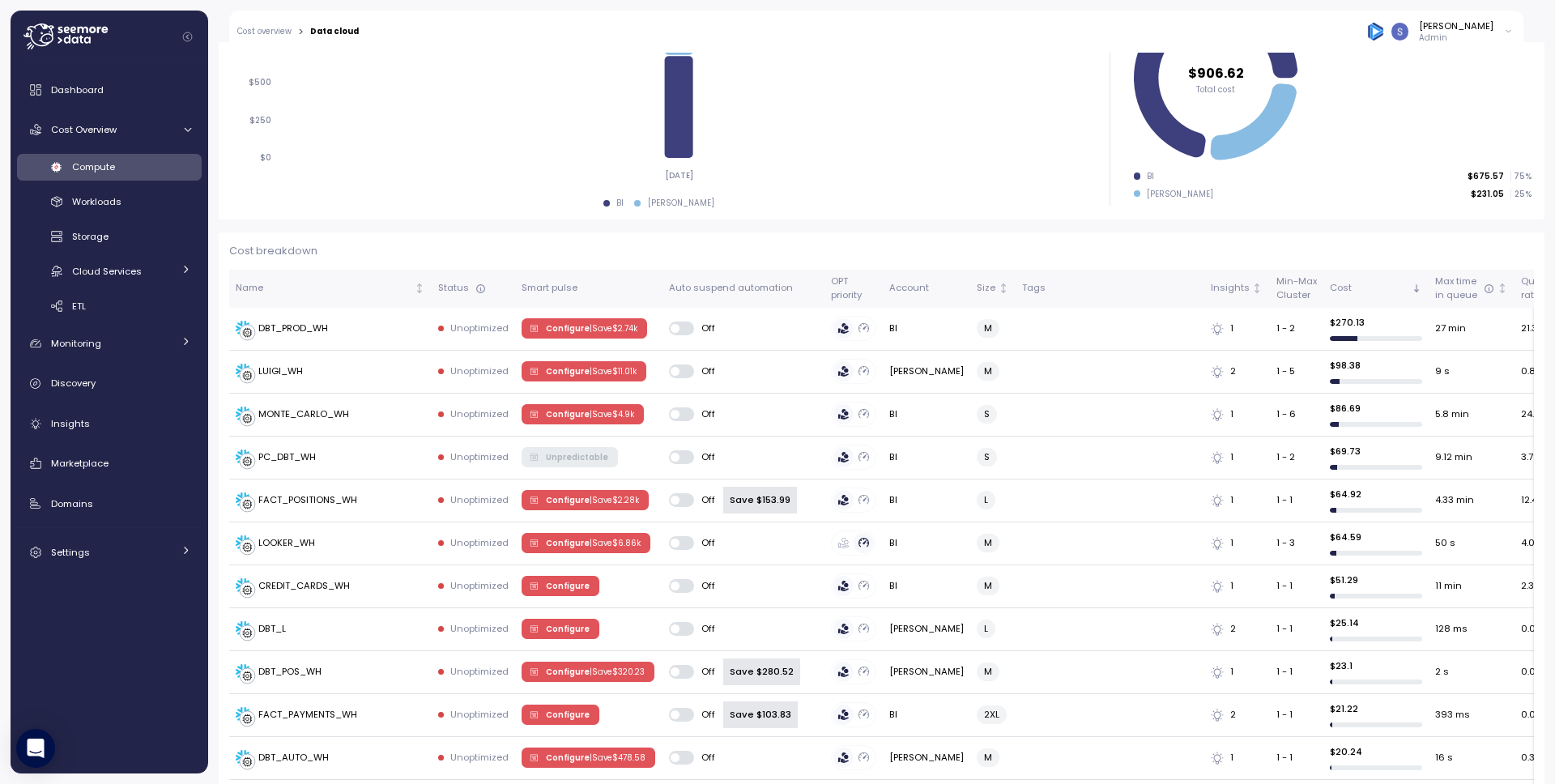
scroll to position [334, 0]
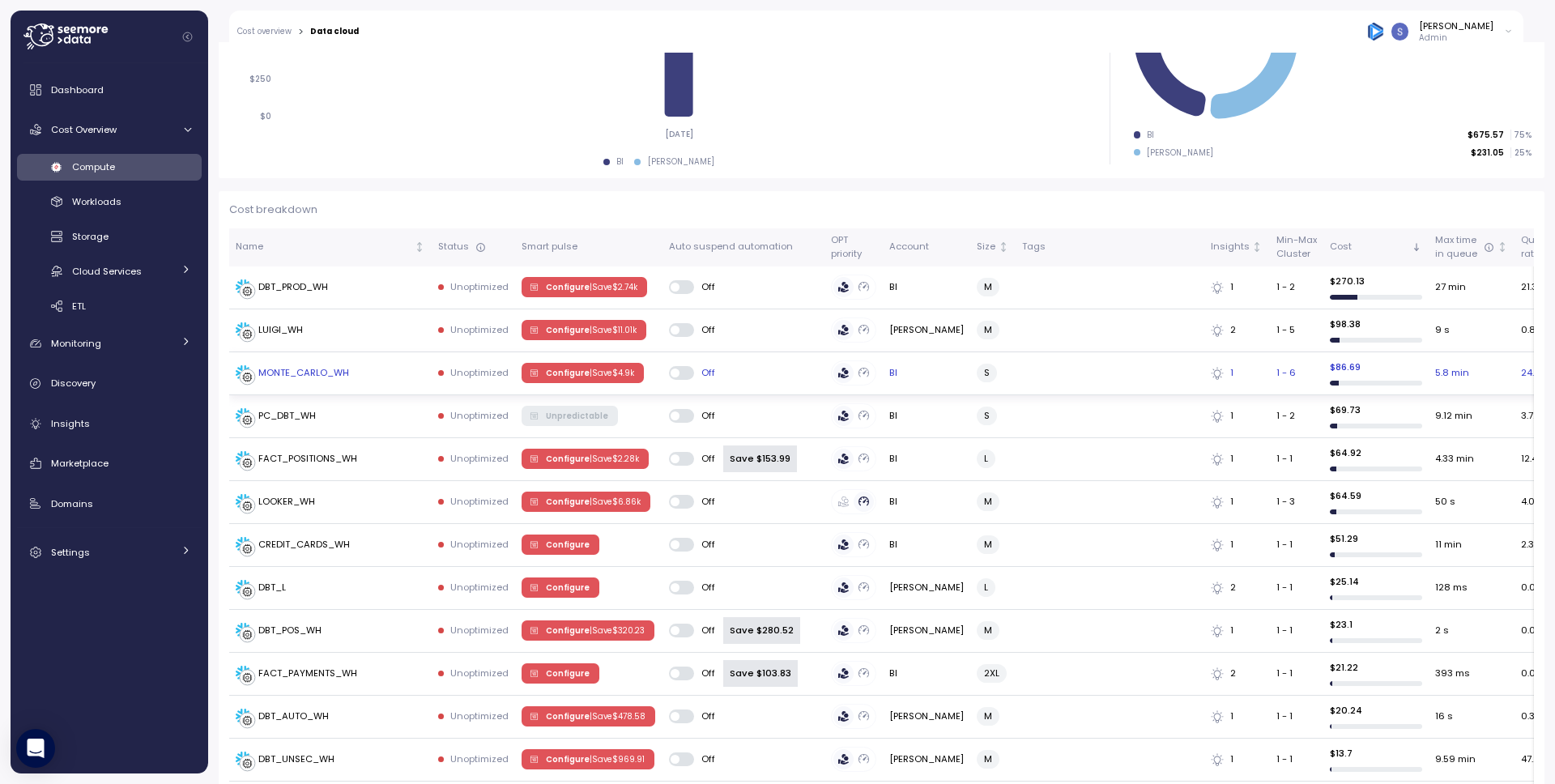
click at [592, 370] on p "| Save $ 4.9k" at bounding box center [612, 373] width 45 height 11
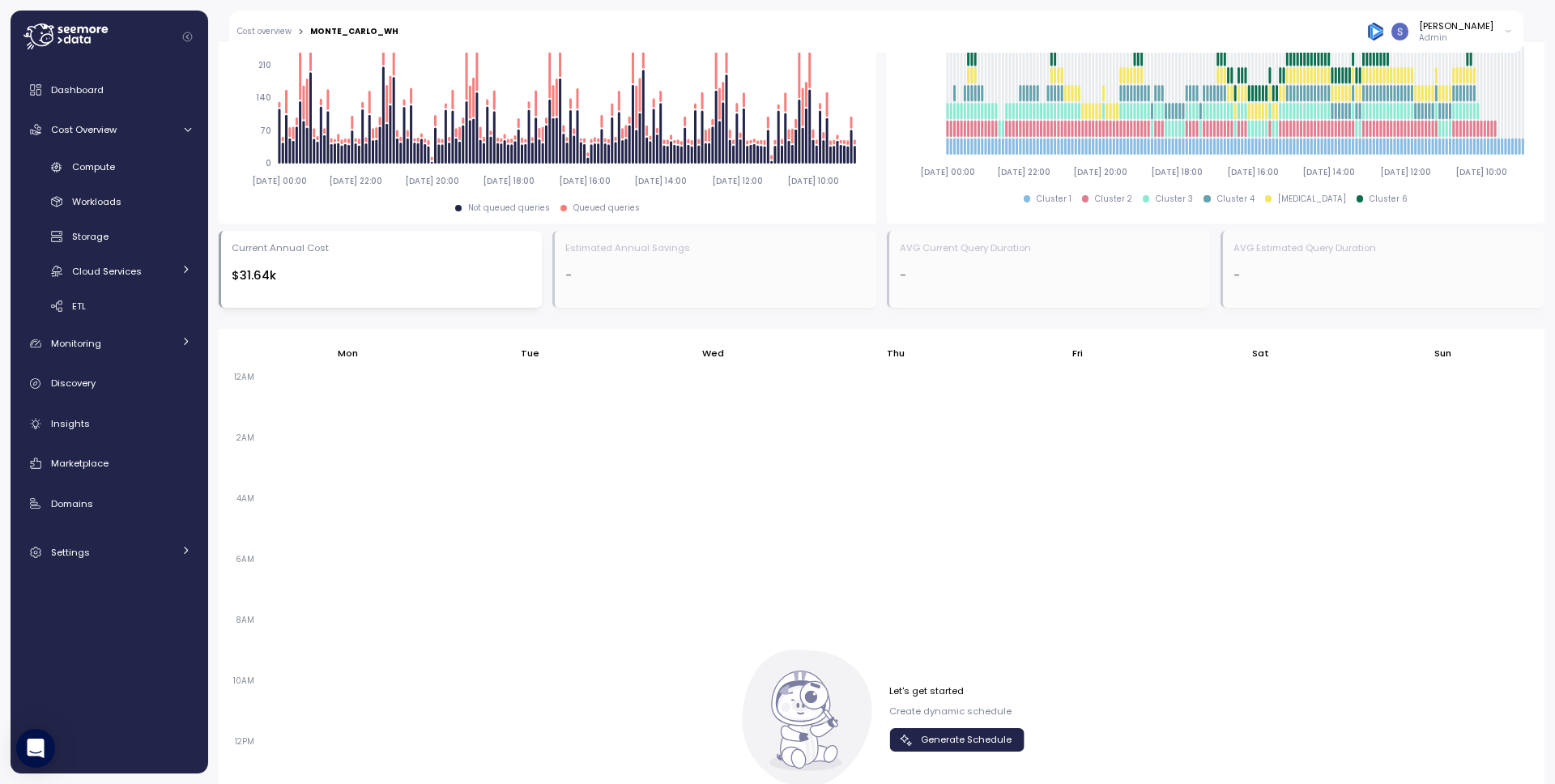
drag, startPoint x: 928, startPoint y: 575, endPoint x: 748, endPoint y: 452, distance: 218.0
click at [929, 729] on span "Generate Schedule" at bounding box center [966, 740] width 91 height 22
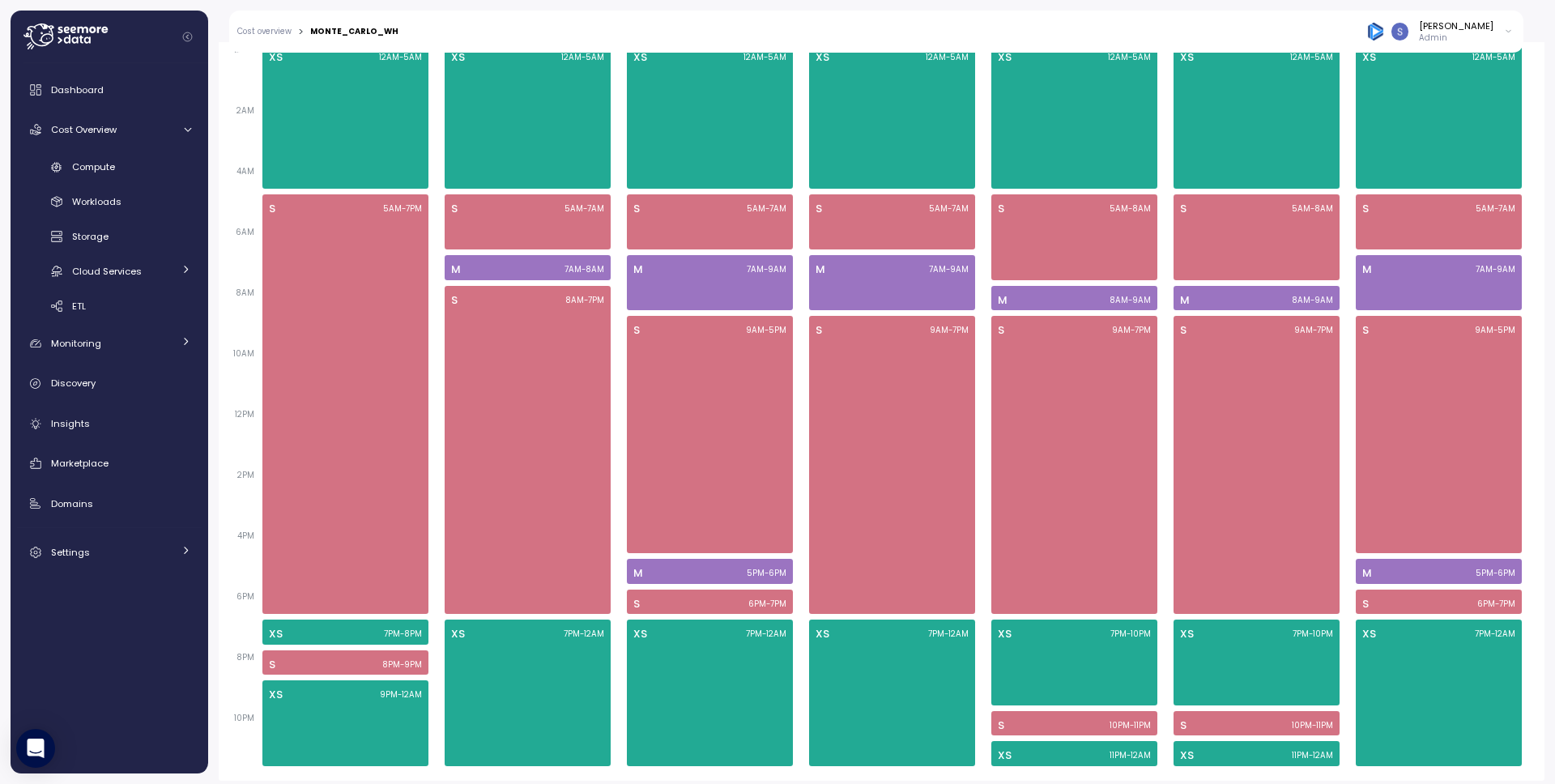
scroll to position [1057, 0]
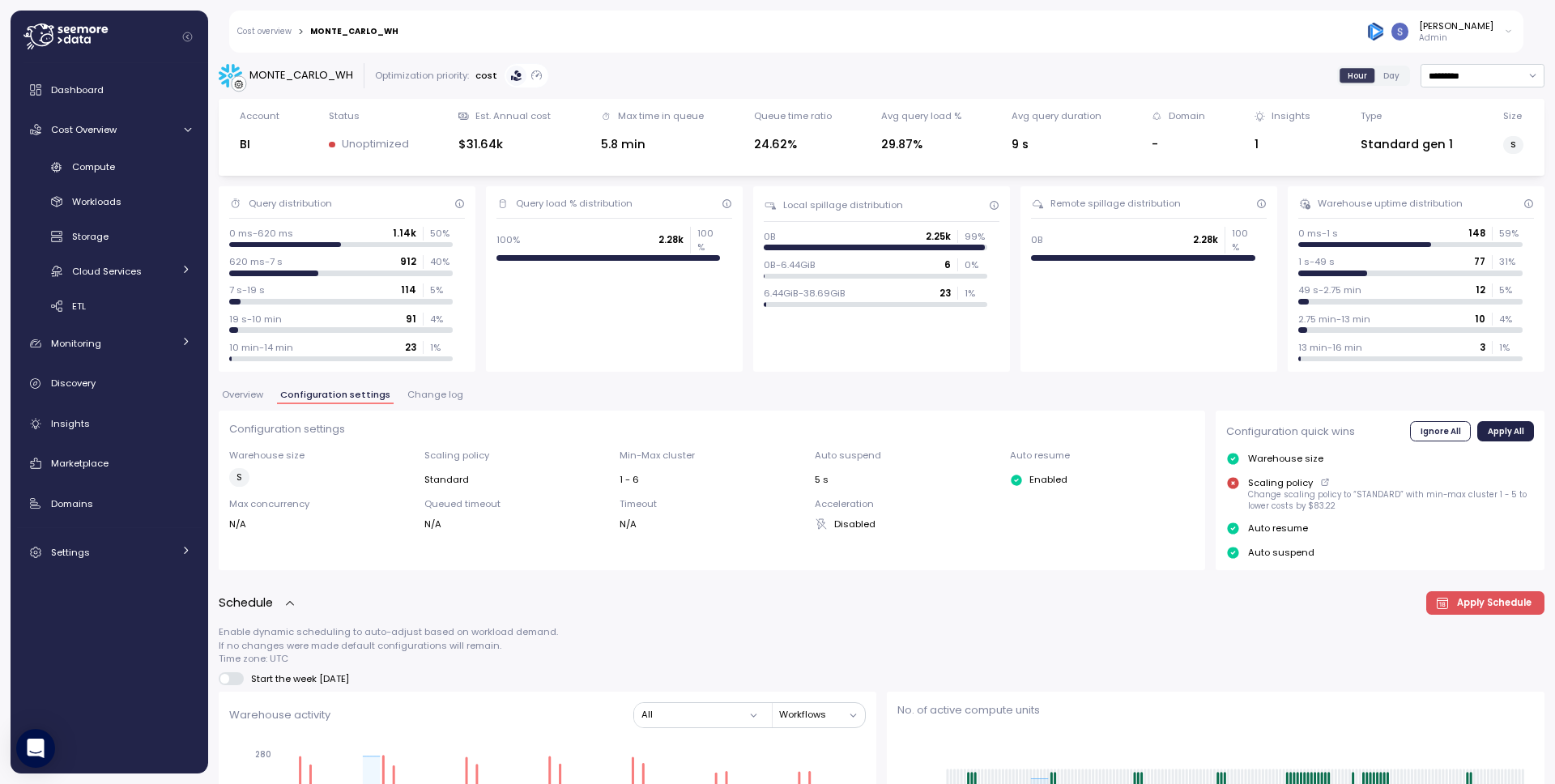
scroll to position [1057, 0]
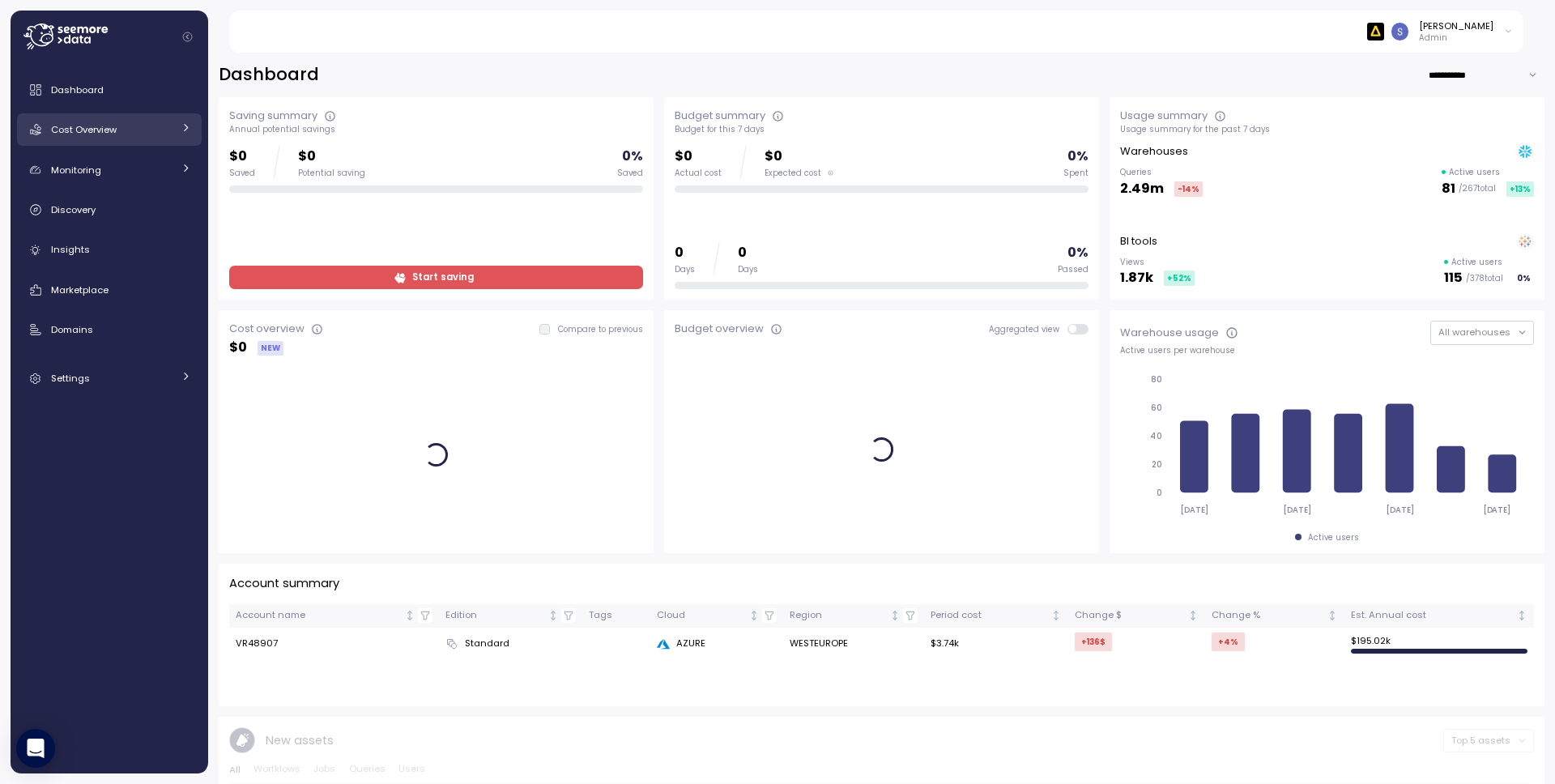
click at [139, 134] on div "Cost Overview" at bounding box center [112, 129] width 122 height 16
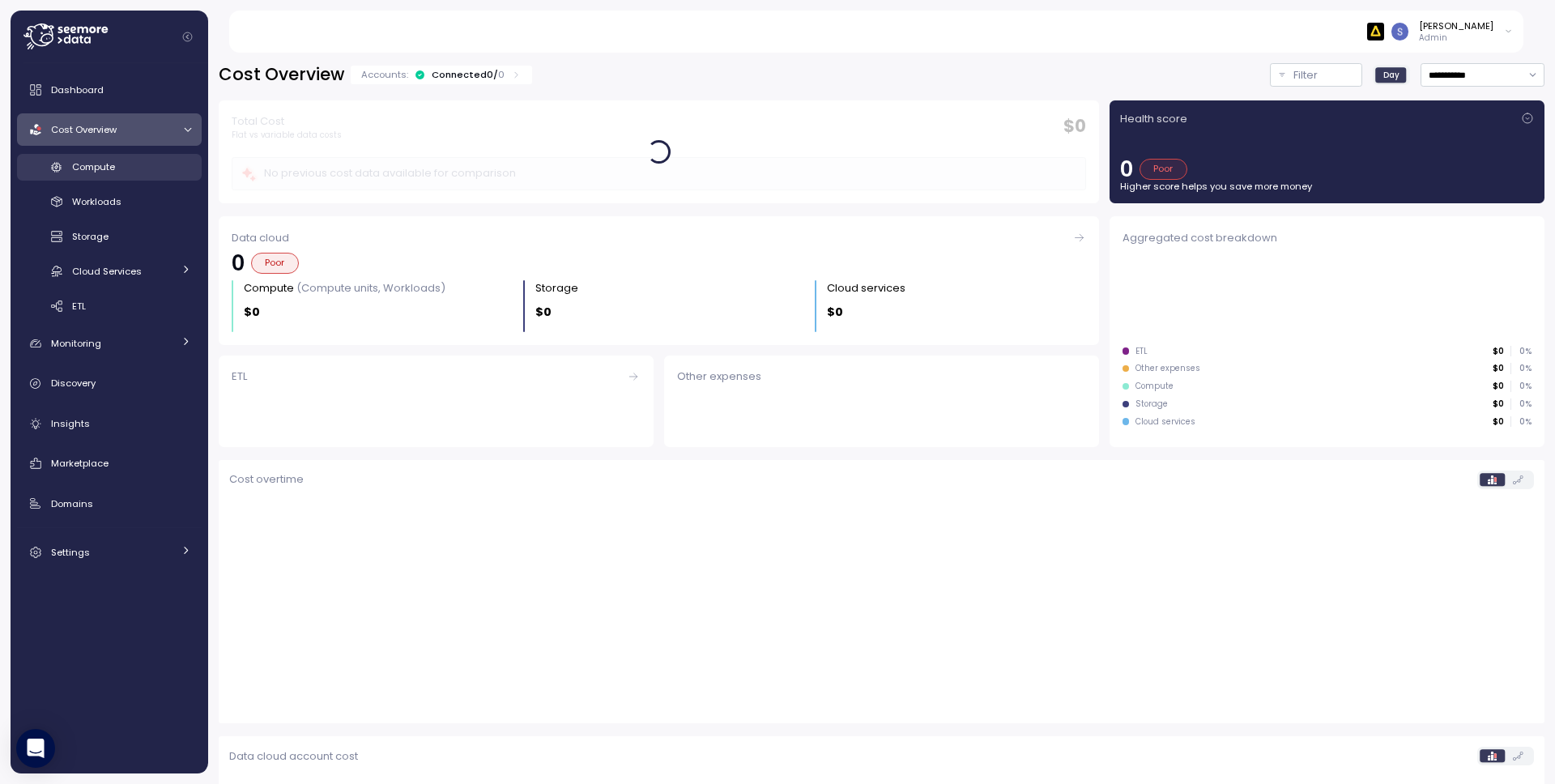
click at [144, 167] on div "Compute" at bounding box center [131, 167] width 119 height 16
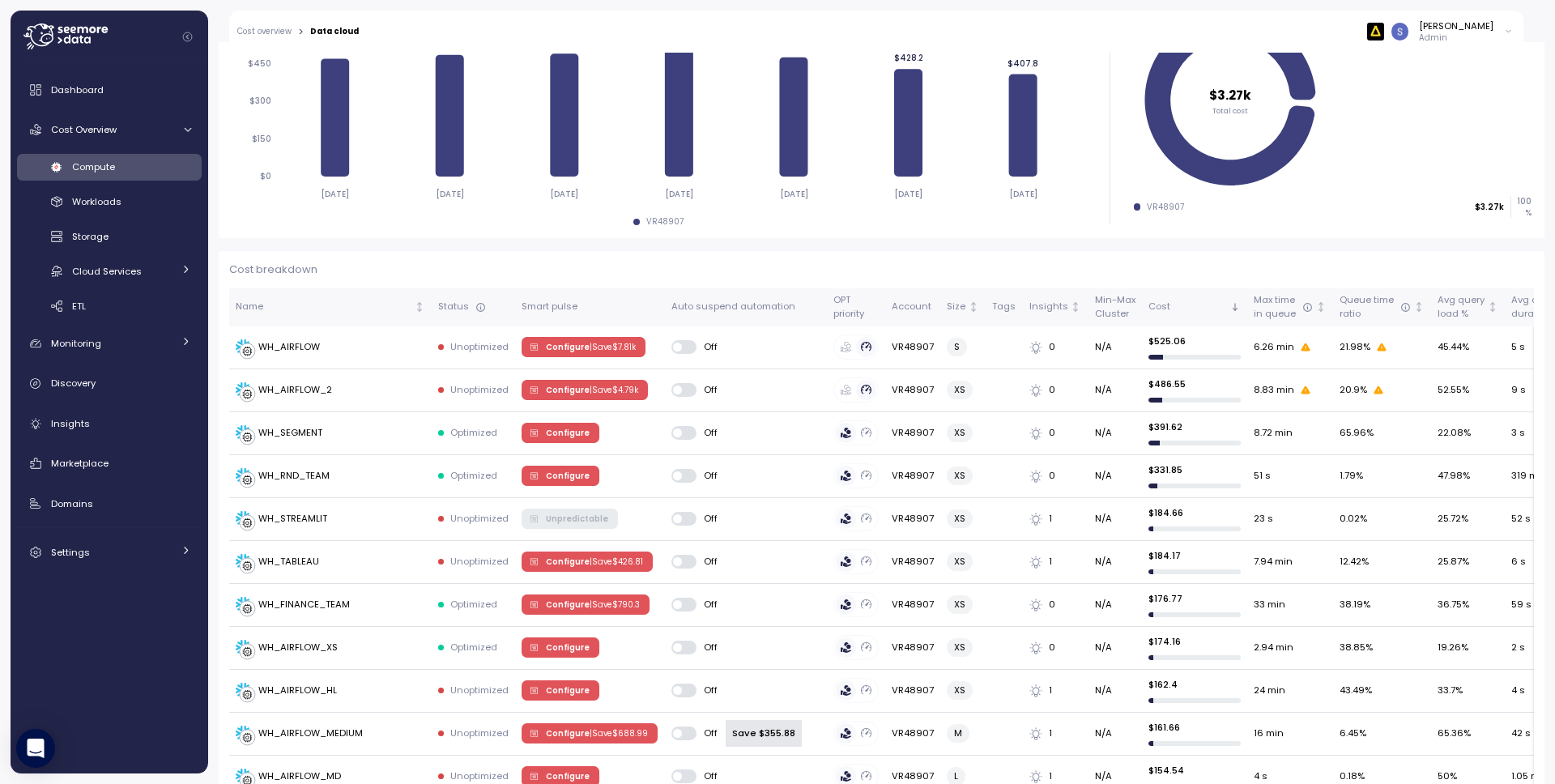
scroll to position [291, 0]
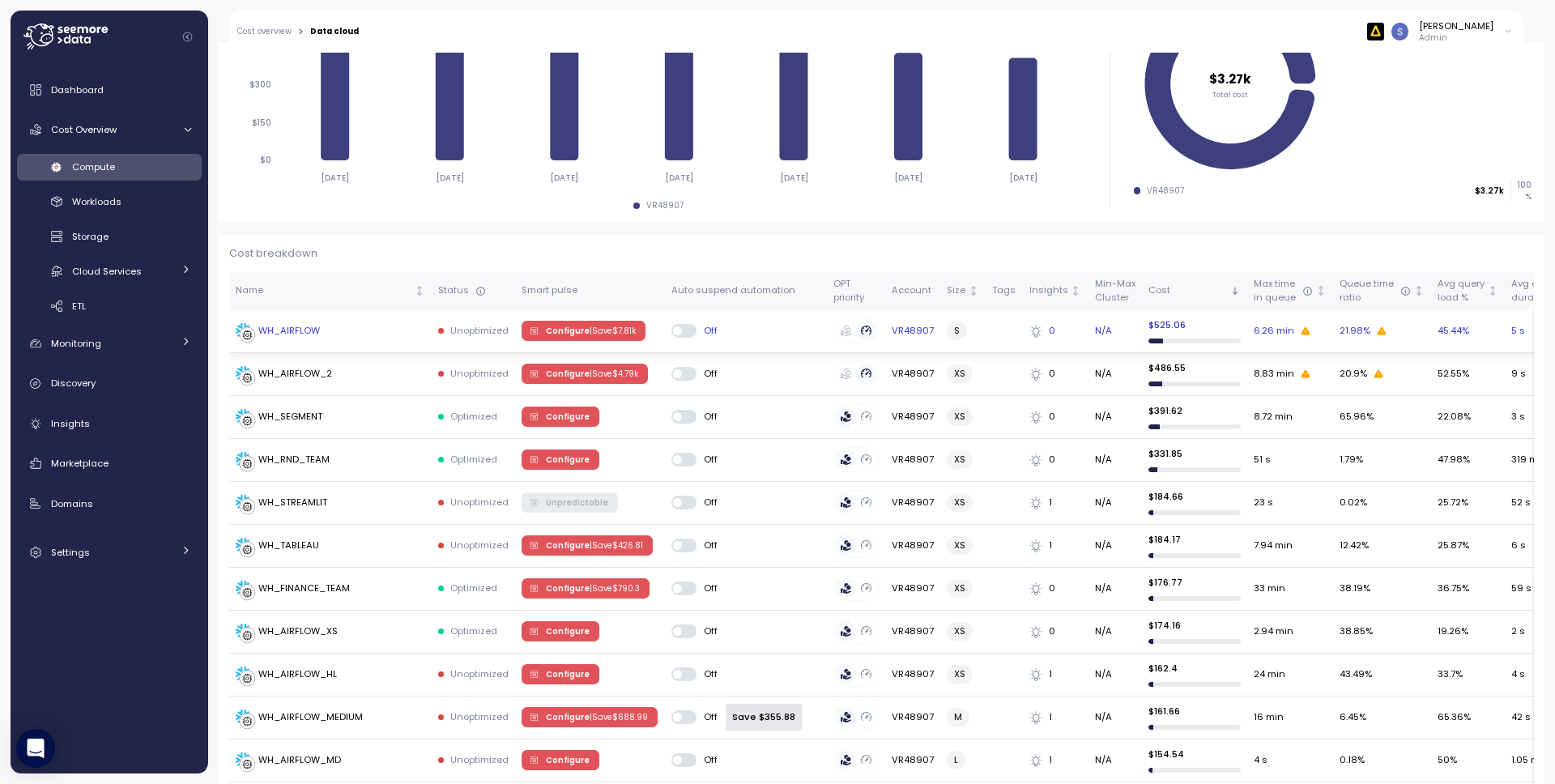
click at [556, 326] on span "Configure | Save $ 7.81k" at bounding box center [591, 330] width 90 height 18
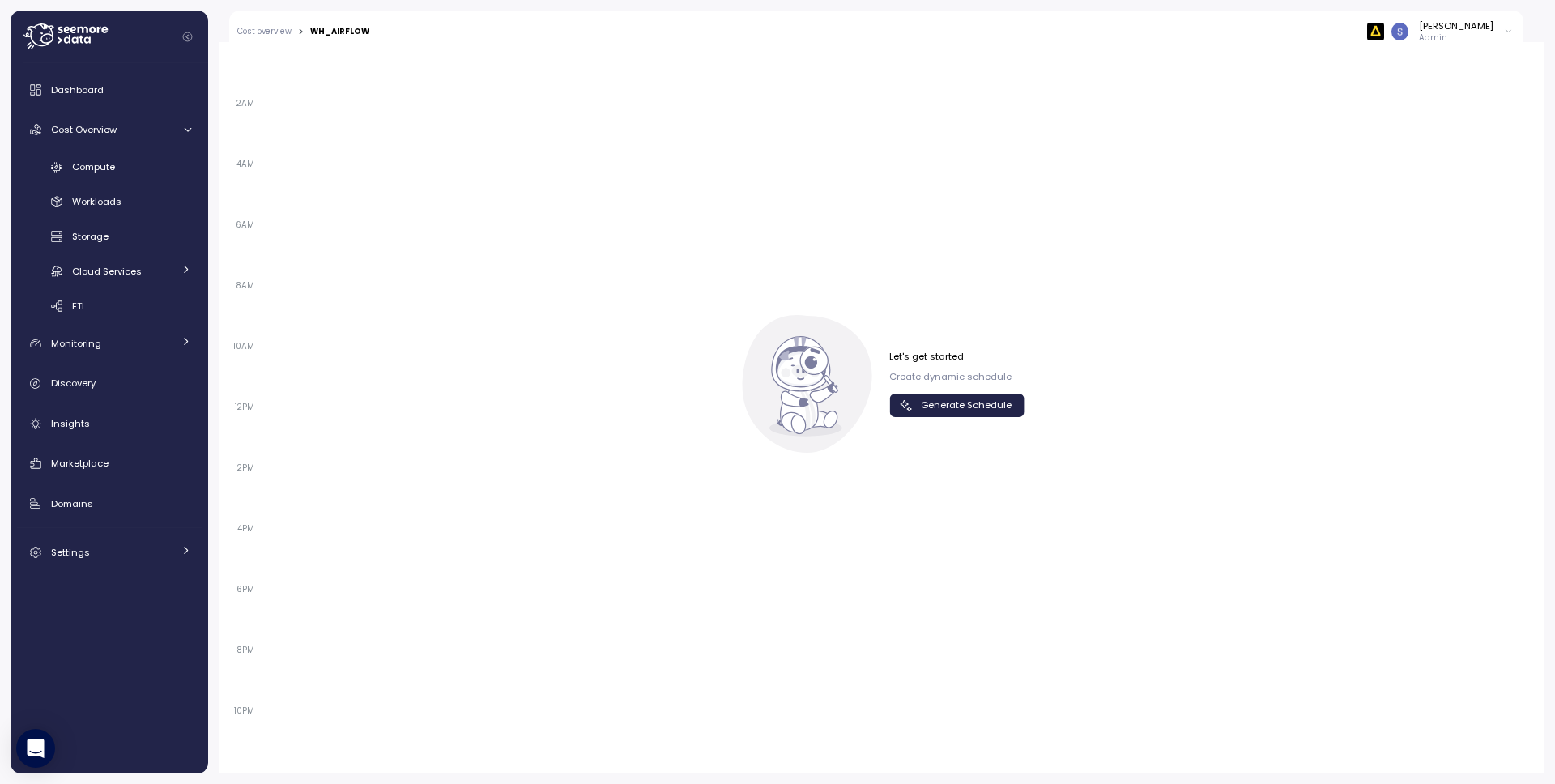
click at [933, 421] on div "Let's get started Create dynamic schedule Generate Schedule" at bounding box center [882, 383] width 286 height 138
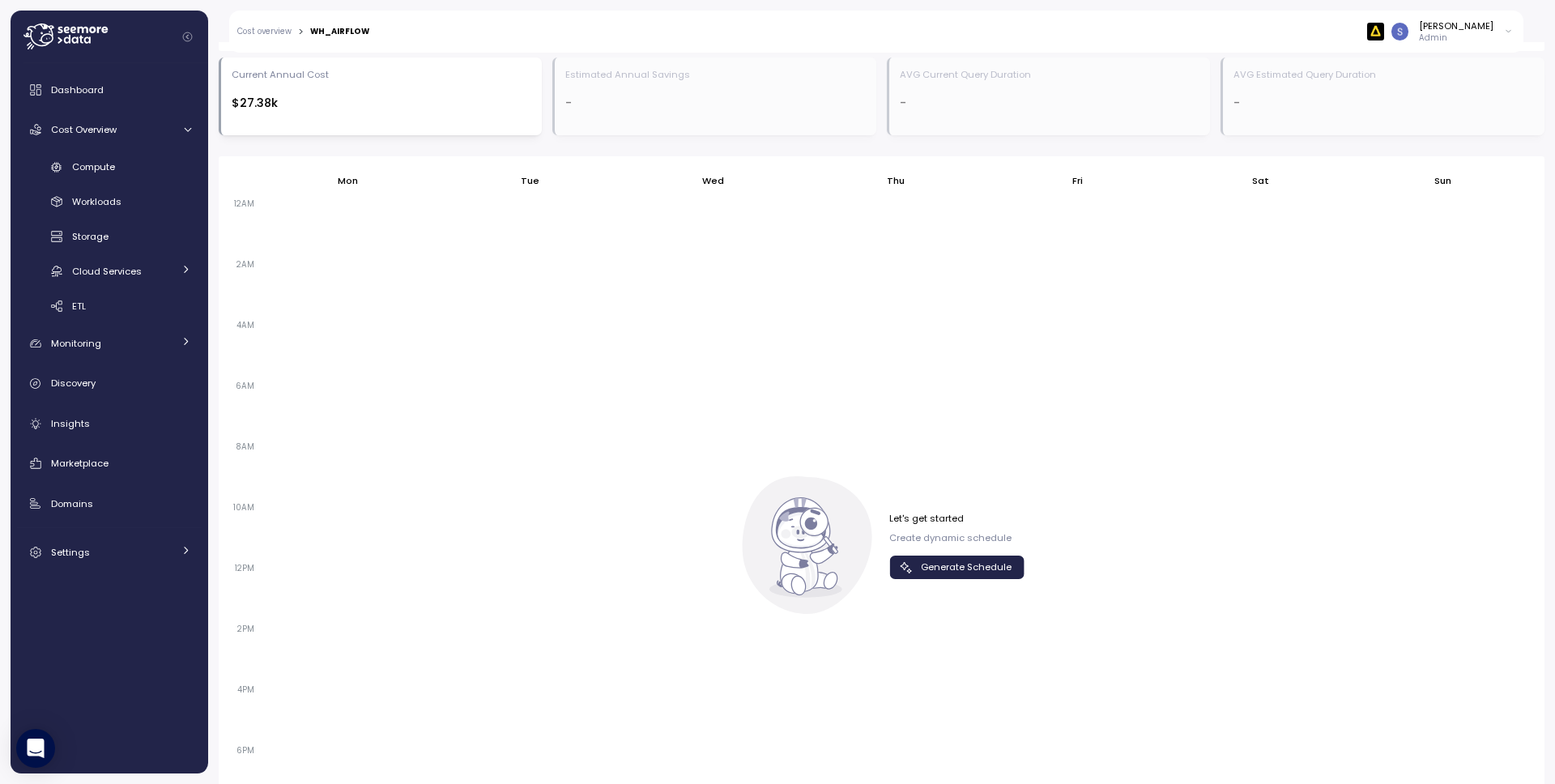
scroll to position [1031, 0]
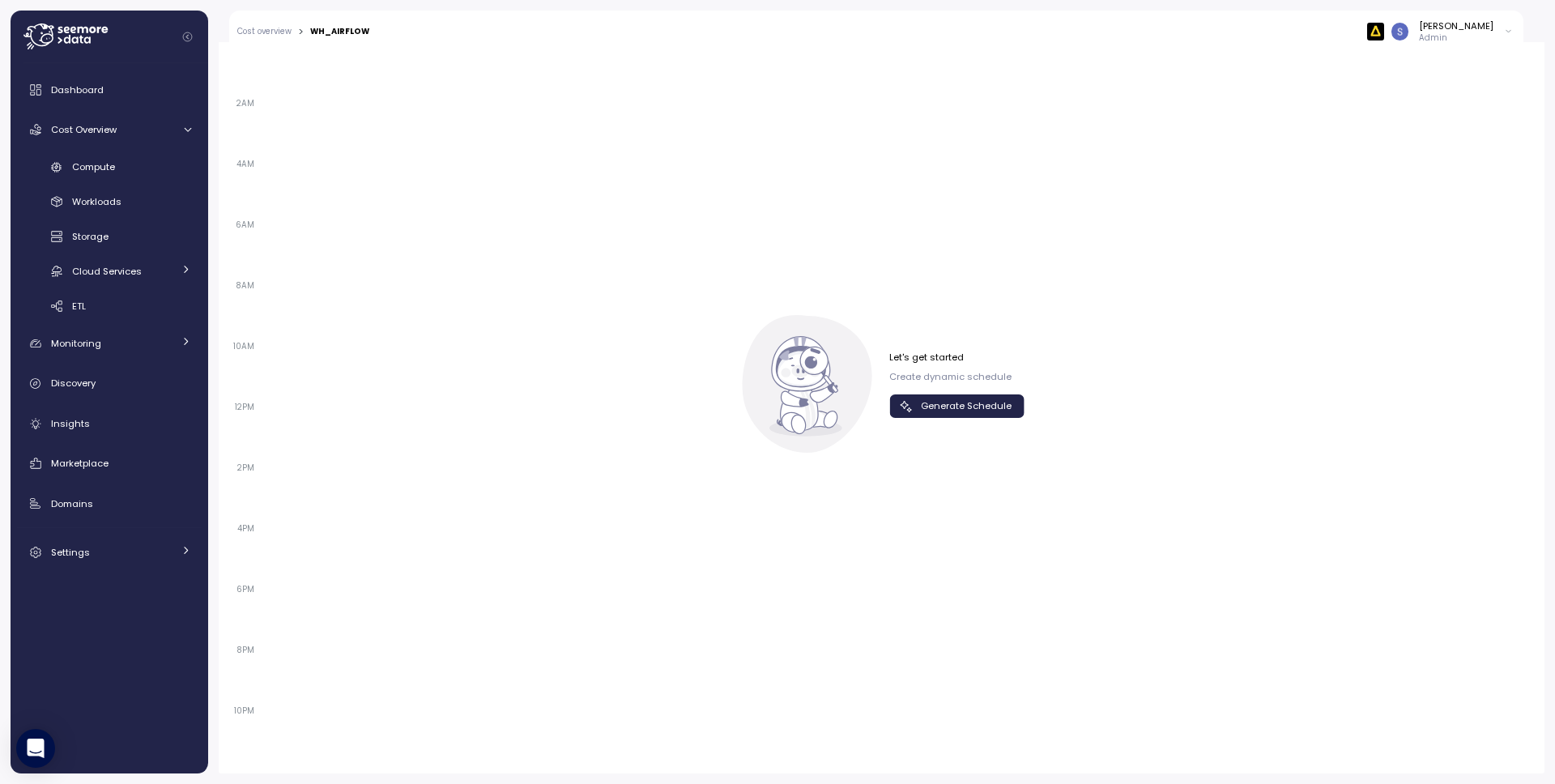
click at [936, 409] on span "Generate Schedule" at bounding box center [966, 406] width 91 height 22
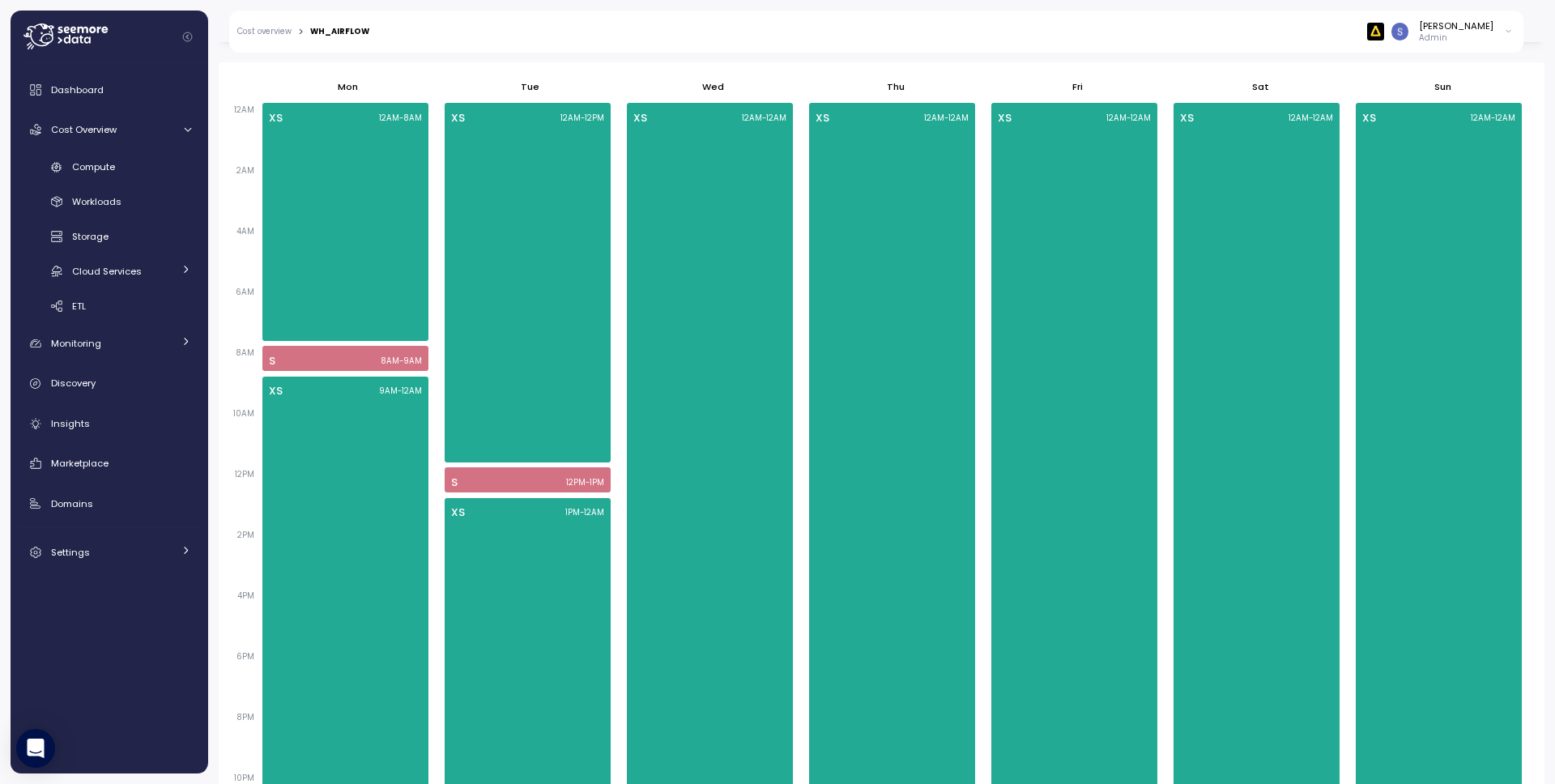
scroll to position [1012, 0]
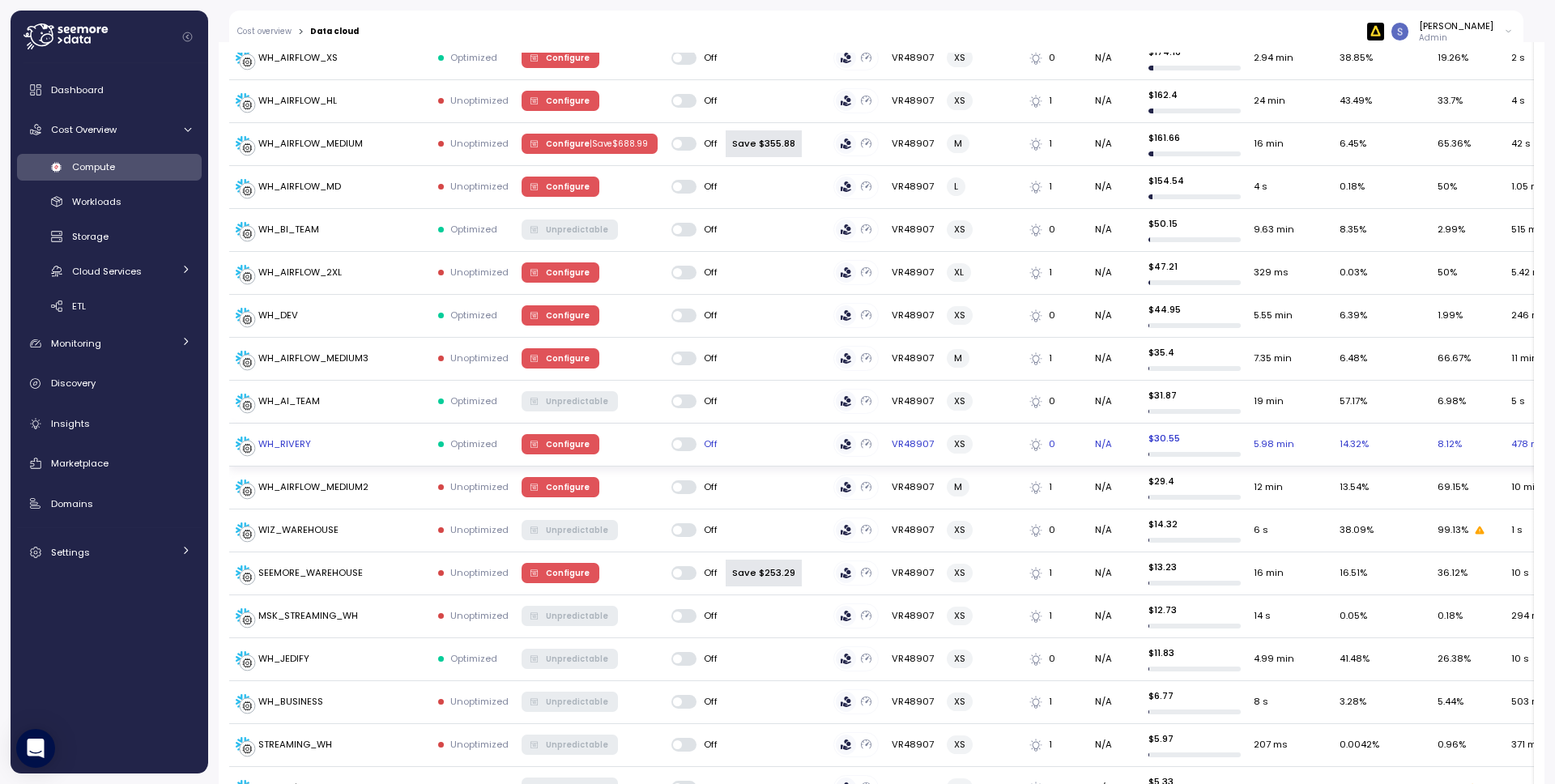
scroll to position [485, 0]
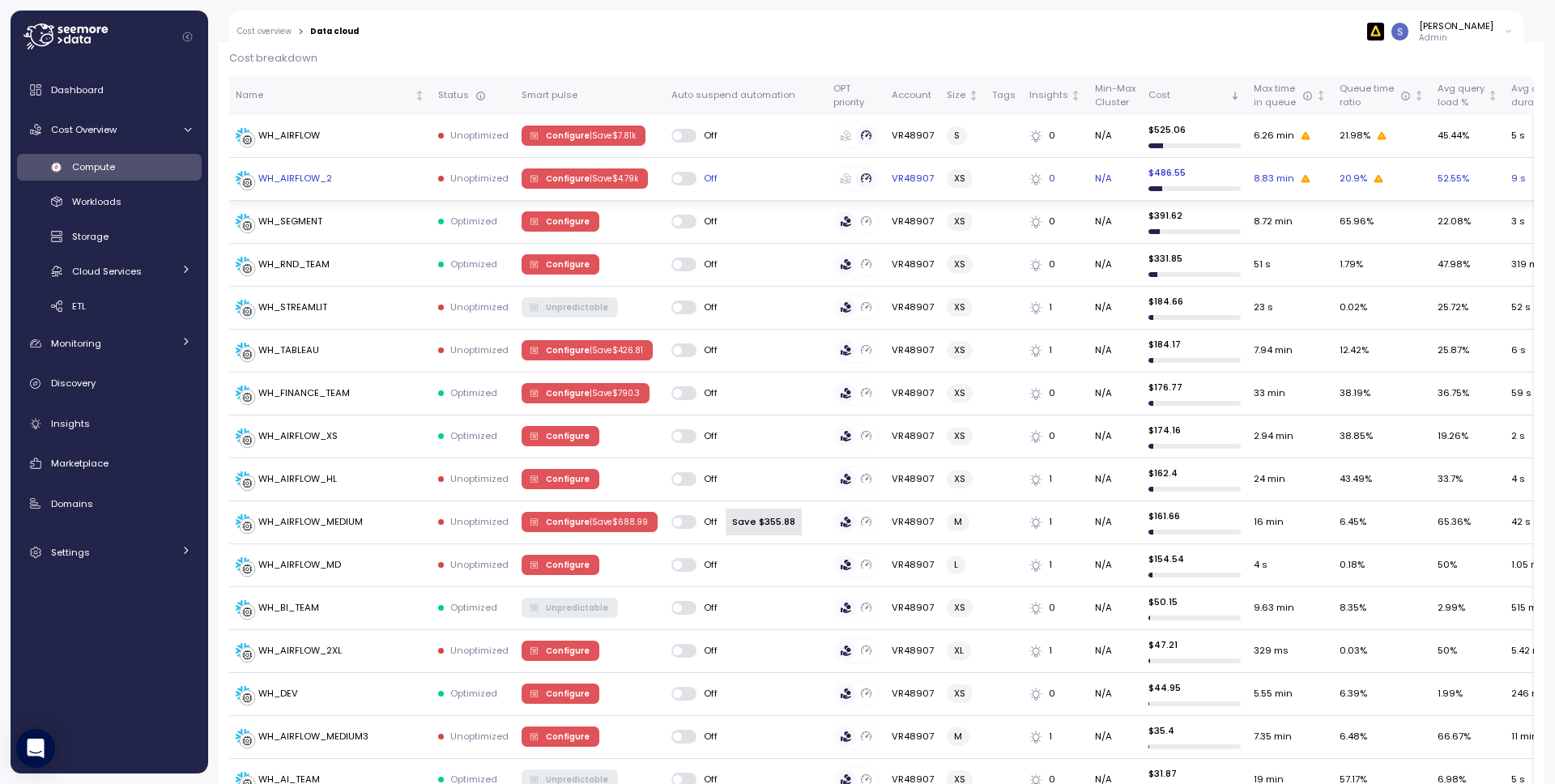
click at [583, 166] on td "Configure | Save $ 4.79k" at bounding box center [590, 179] width 149 height 43
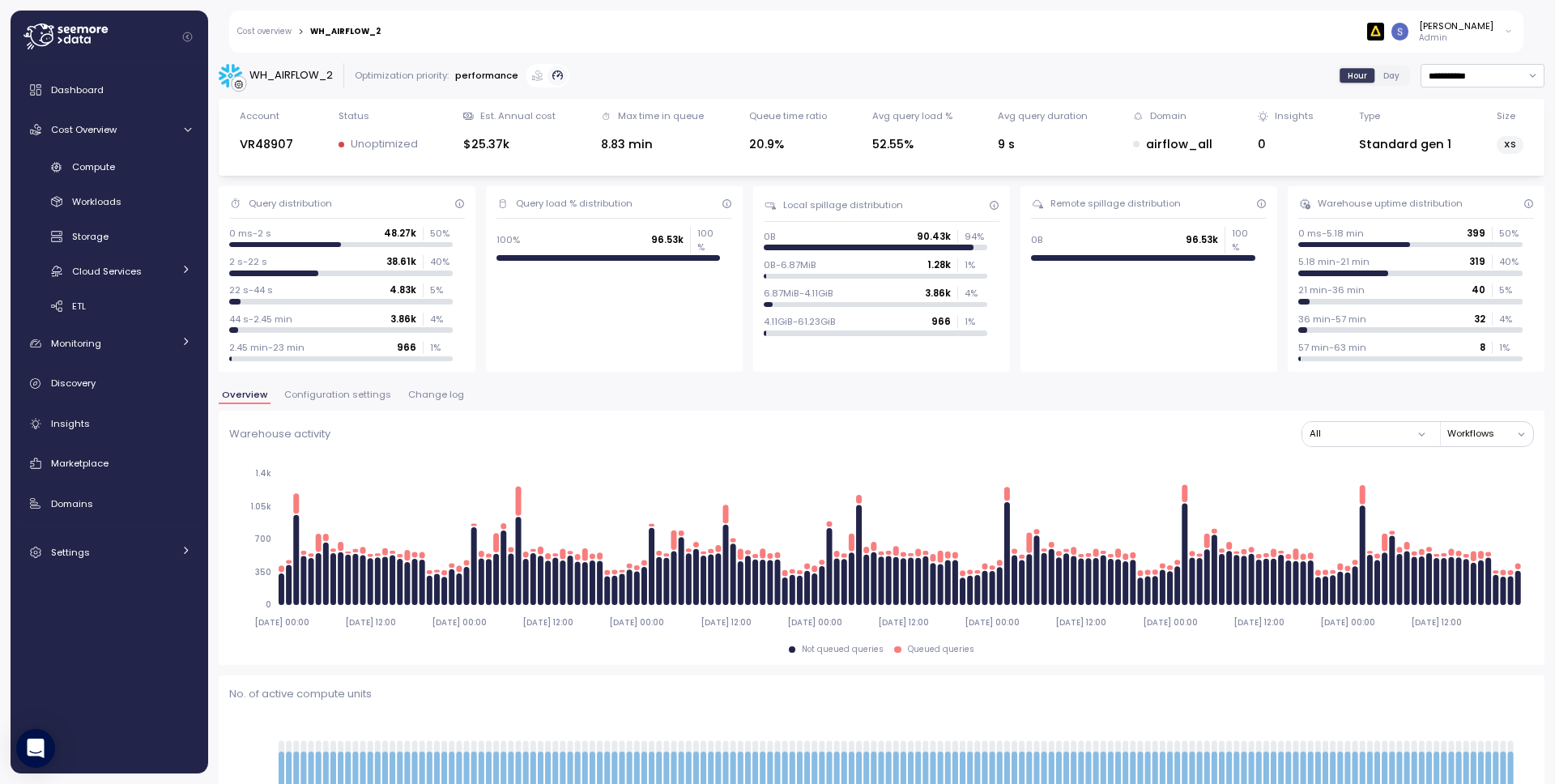
click at [335, 396] on span "Configuration settings" at bounding box center [338, 395] width 107 height 9
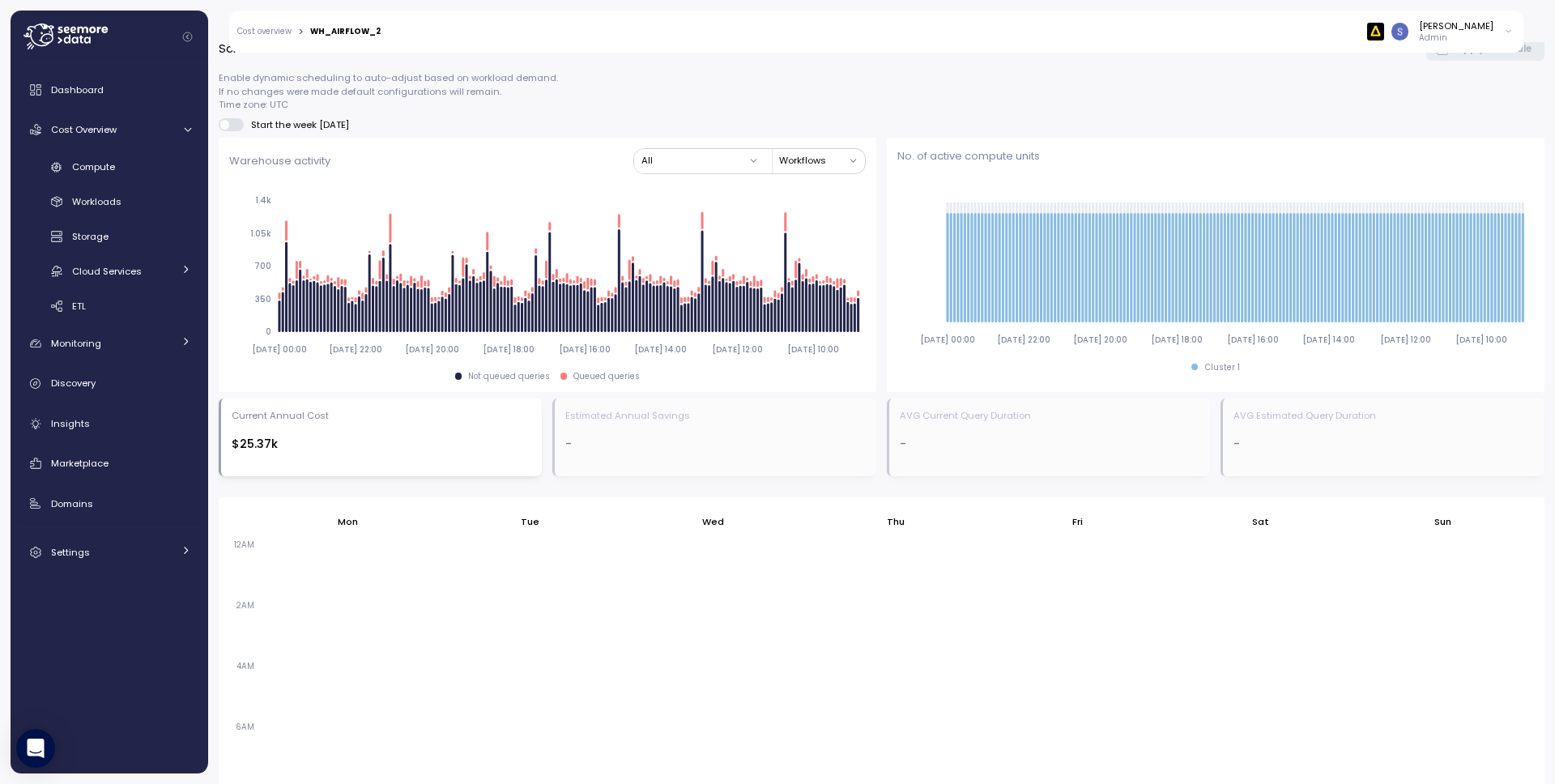
scroll to position [1031, 0]
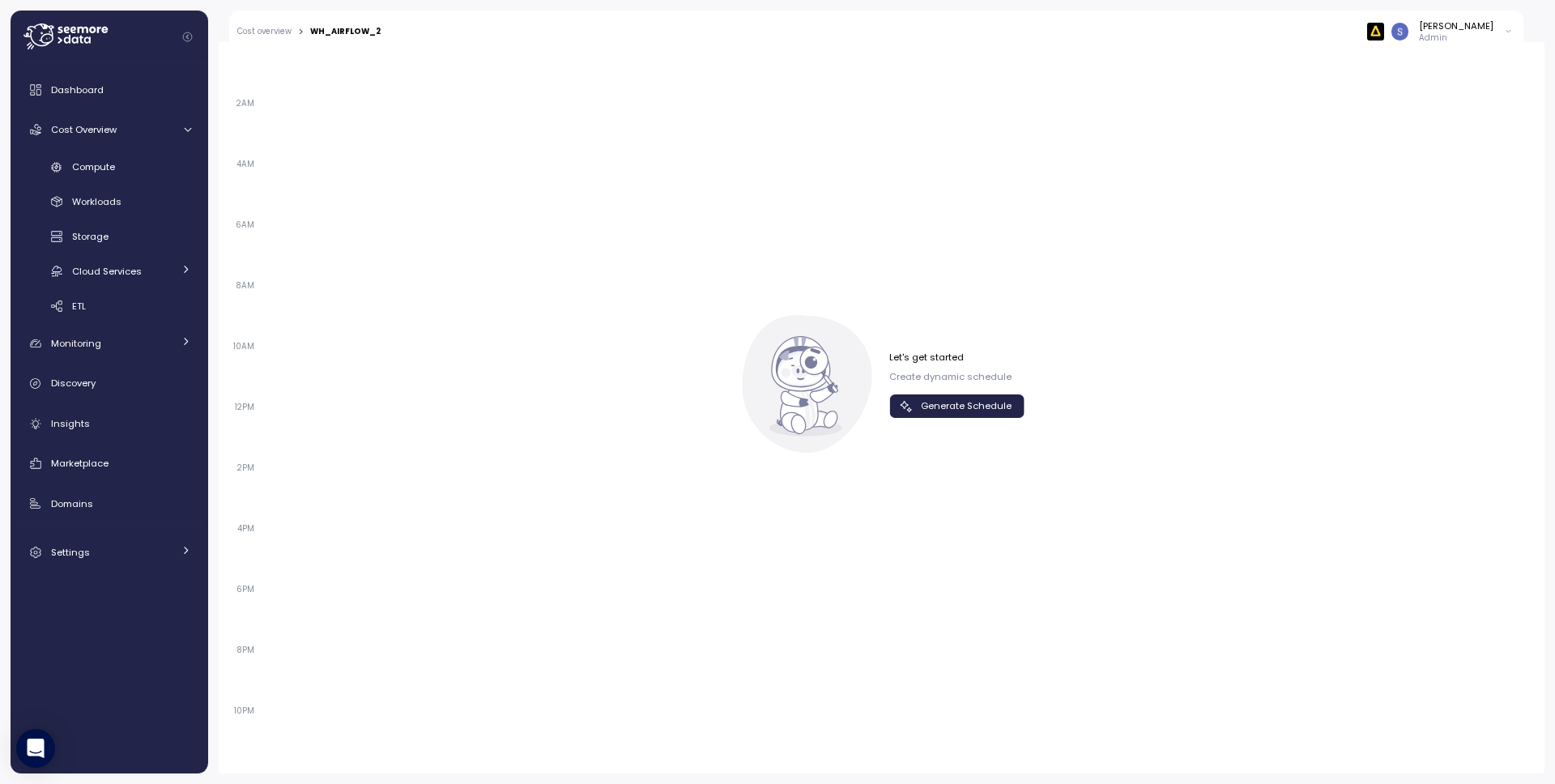
click at [974, 414] on span "Generate Schedule" at bounding box center [966, 406] width 91 height 22
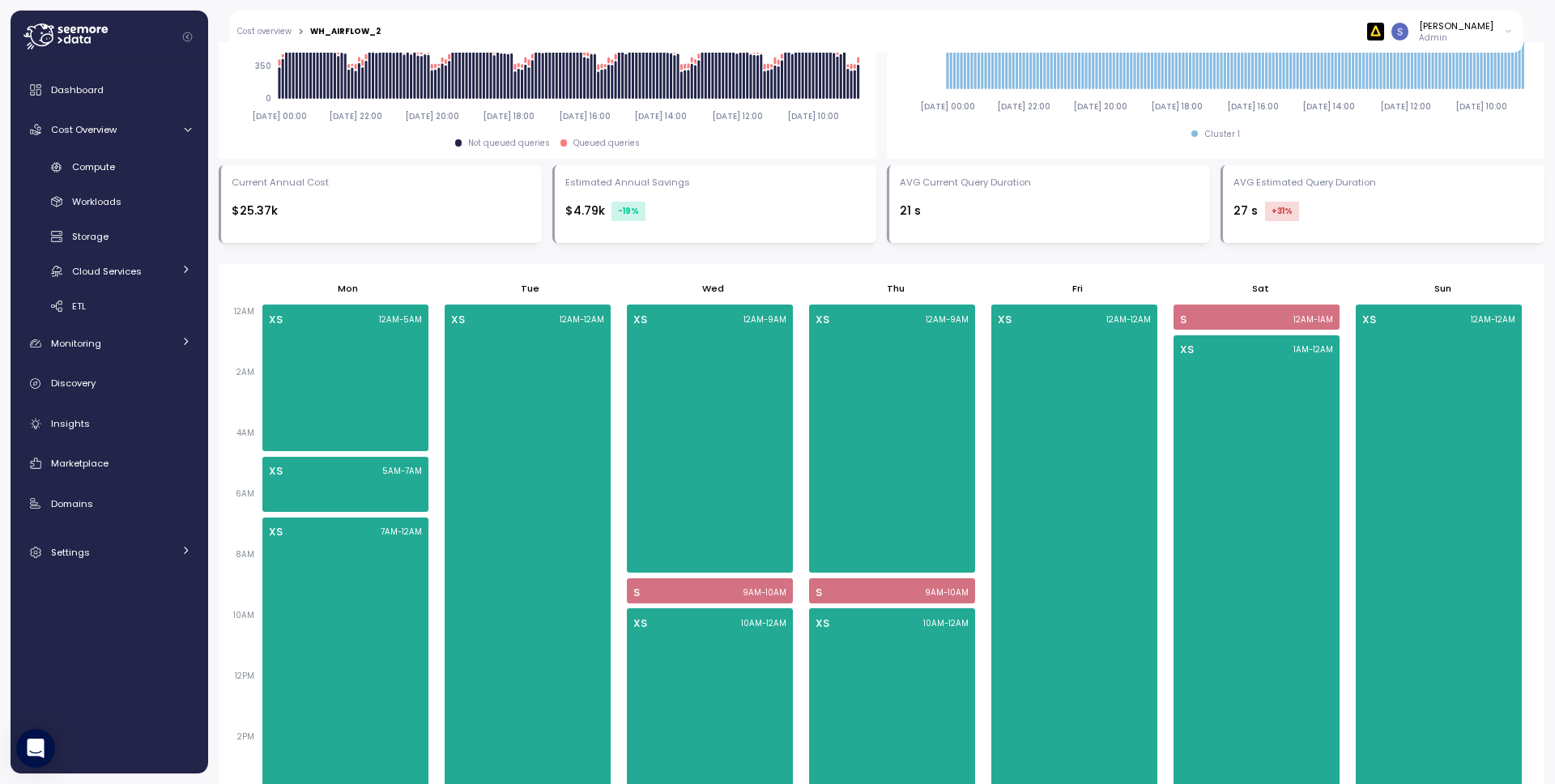
scroll to position [733, 0]
